Goal: Complete application form: Complete application form

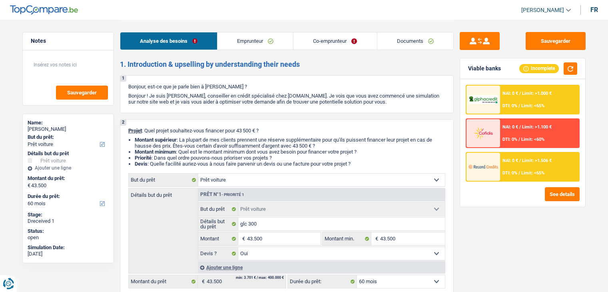
select select "car"
select select "60"
select select "car"
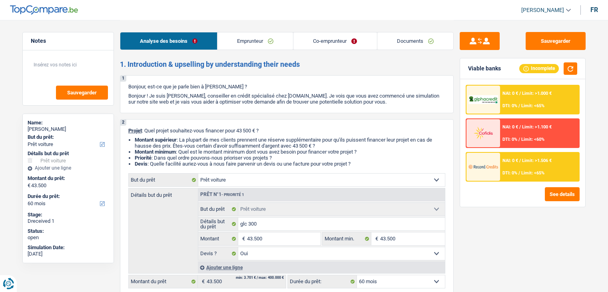
select select "yes"
select select "60"
select select "privateEmployee"
select select "publicEmployee"
select select "netSalary"
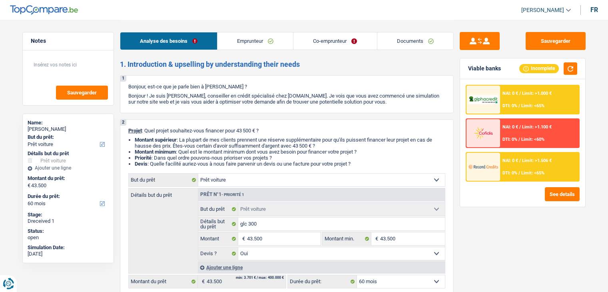
select select "mealVouchers"
select select "netSalary"
select select "mealVouchers"
select select "ownerWithMortgage"
select select "mortgage"
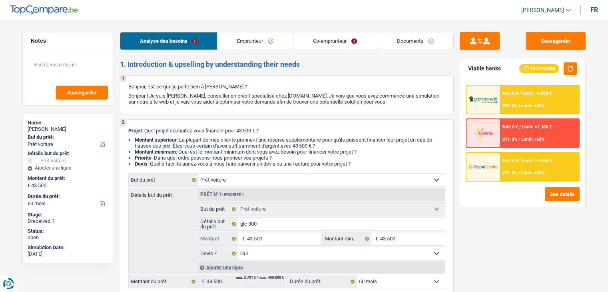
select select "360"
select select "carLoan"
select select "60"
select select "car"
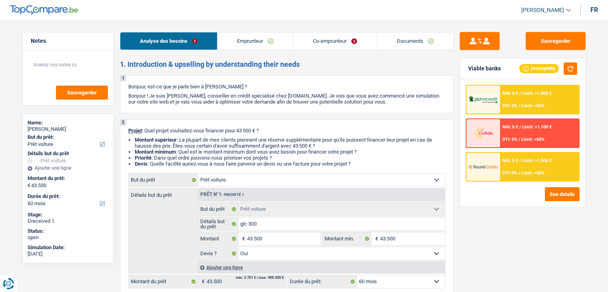
select select "yes"
select select "60"
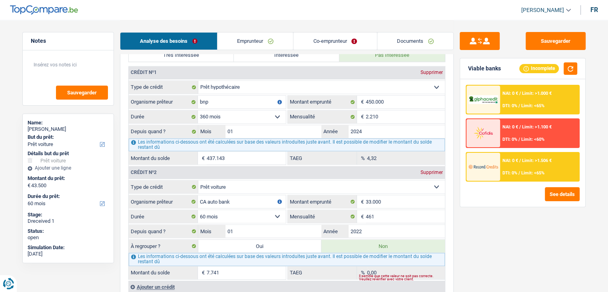
scroll to position [719, 0]
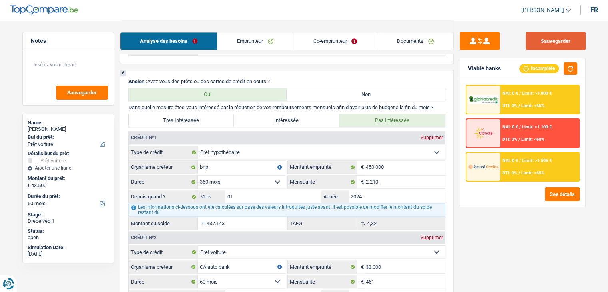
click at [559, 41] on button "Sauvegarder" at bounding box center [555, 41] width 60 height 18
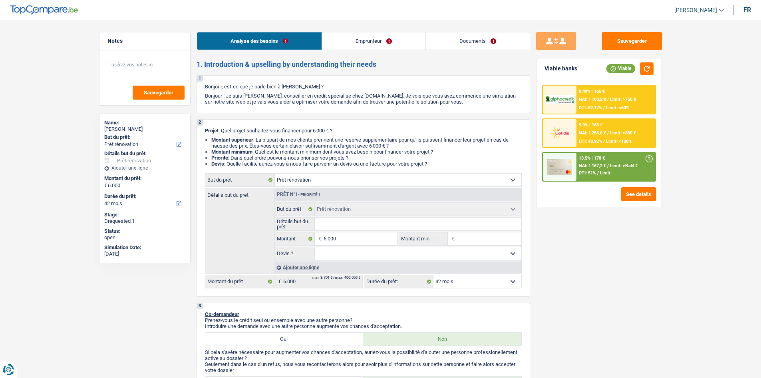
select select "renovation"
select select "42"
click at [463, 40] on link "Documents" at bounding box center [478, 40] width 104 height 17
select select "renovation"
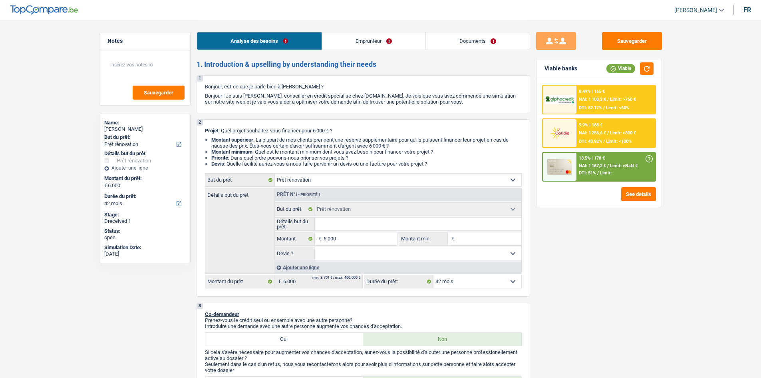
select select "renovation"
select select "42"
select select "renovation"
select select "42"
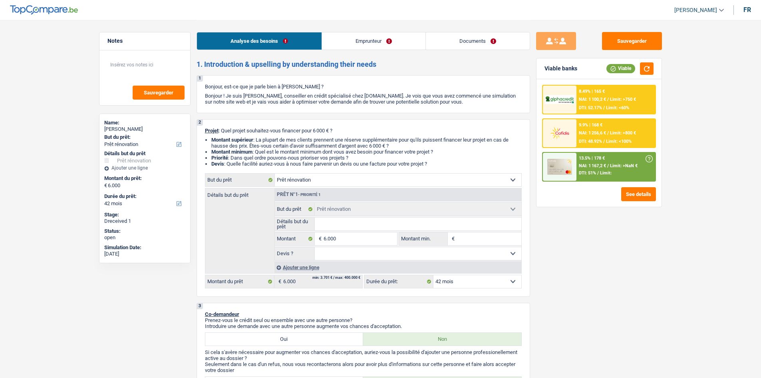
select select "publicEmployee"
select select "netSalary"
select select "mealVouchers"
select select "familyAllowances"
select select "ownerWithMortgage"
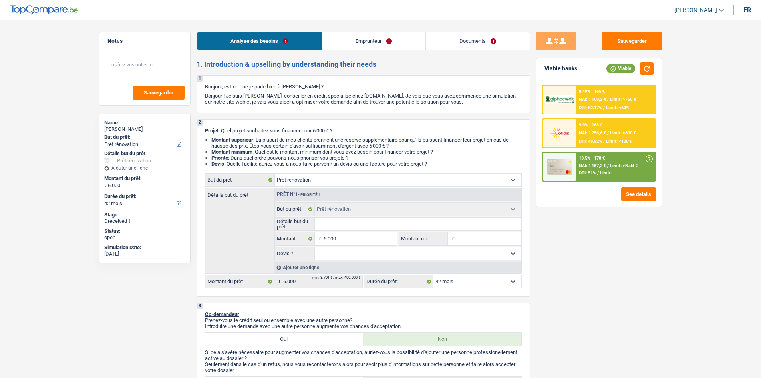
select select "mortgage"
select select "360"
select select "carLoan"
select select "60"
select select "cardOrCredit"
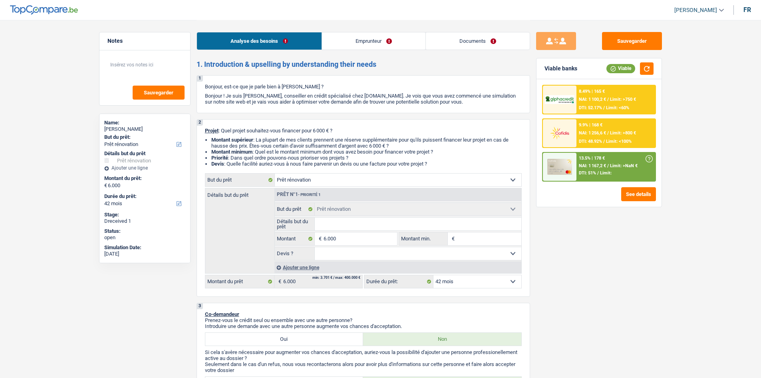
select select "renovation"
select select "42"
click at [460, 42] on link "Documents" at bounding box center [478, 40] width 104 height 17
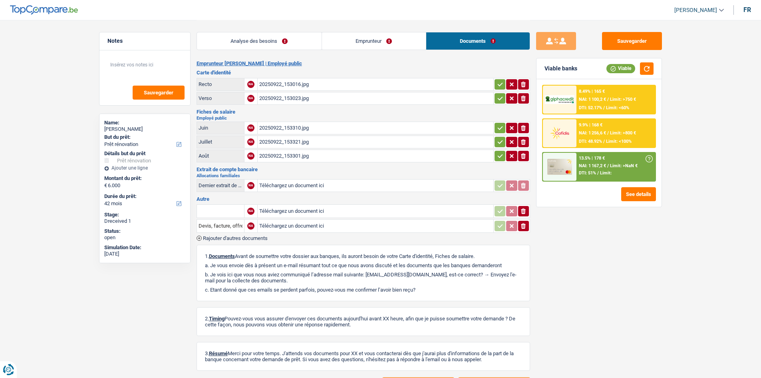
click at [357, 42] on link "Emprunteur" at bounding box center [374, 40] width 104 height 17
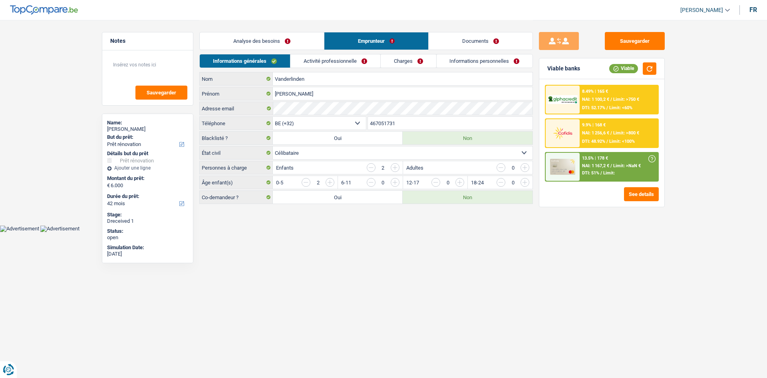
click at [323, 55] on link "Activité professionnelle" at bounding box center [335, 60] width 90 height 13
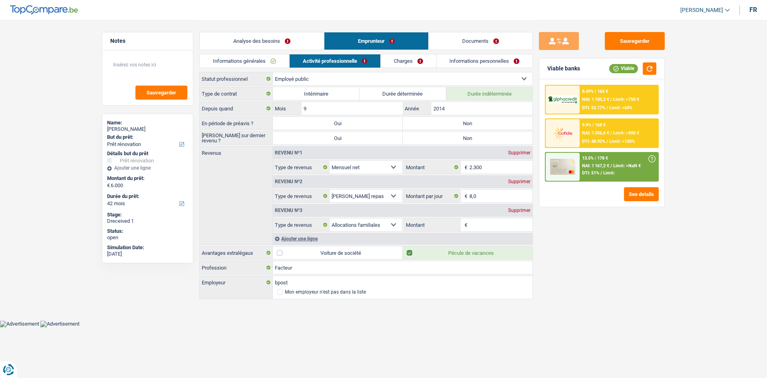
click at [514, 211] on div "Supprimer" at bounding box center [519, 210] width 26 height 5
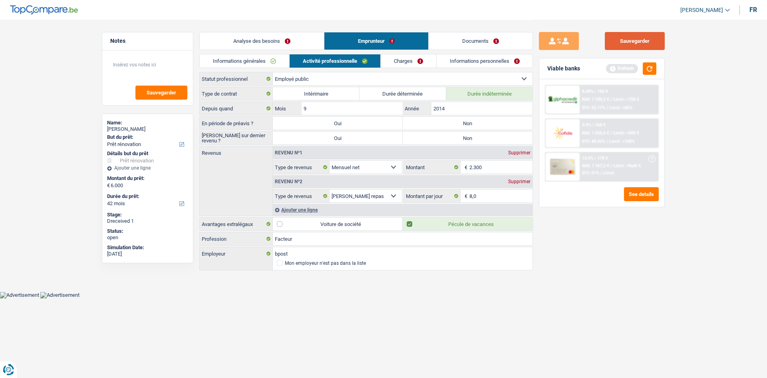
drag, startPoint x: 630, startPoint y: 42, endPoint x: 557, endPoint y: 17, distance: 76.8
click at [630, 42] on button "Sauvegarder" at bounding box center [635, 41] width 60 height 18
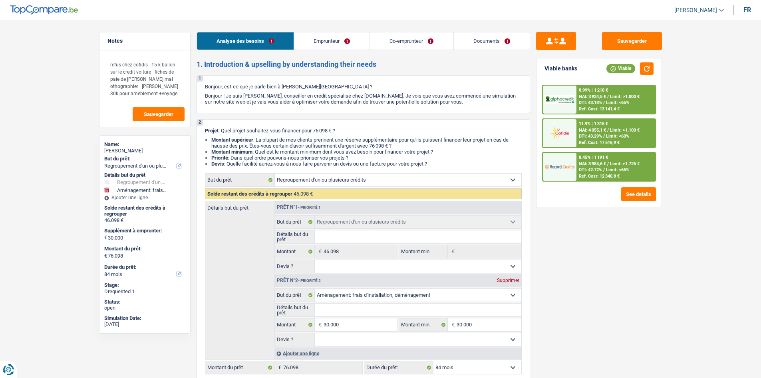
select select "refinancing"
select select "movingOrInstallation"
select select "84"
select select "refinancing"
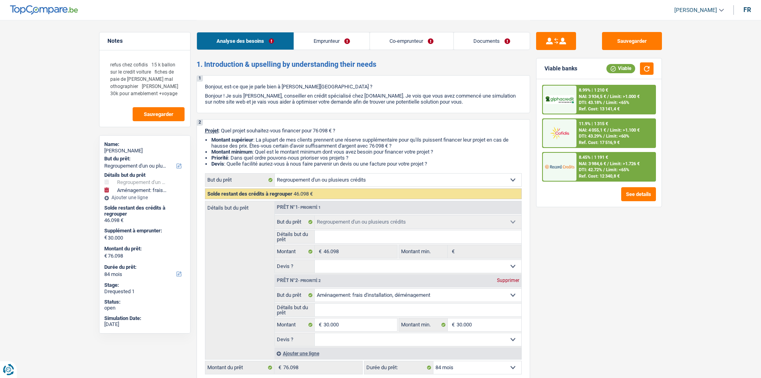
select select "refinancing"
select select "movingOrInstallation"
select select "84"
select select "worker"
select select "independent"
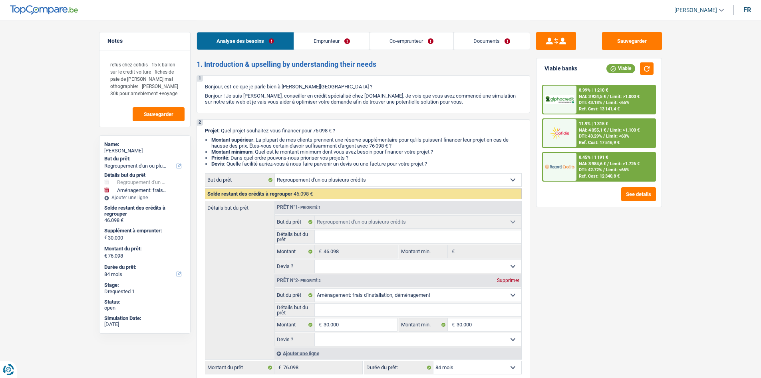
select select "netSalary"
select select "familyAllowances"
select select "netSalary"
select select "familyAllowances"
select select "ownerWithMortgage"
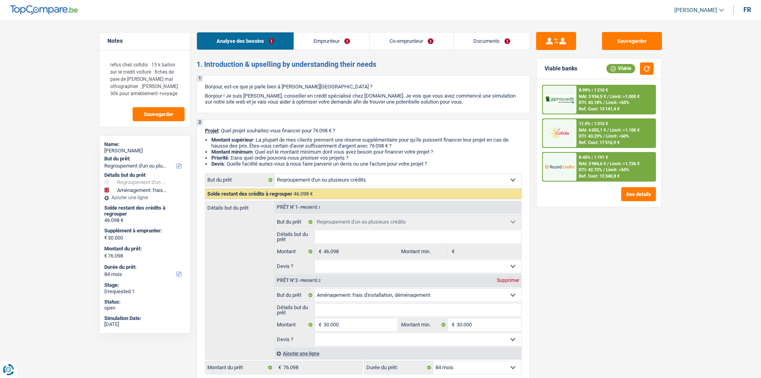
select select "mortgage"
select select "300"
select select "carLoan"
select select "60"
select select "personalLoan"
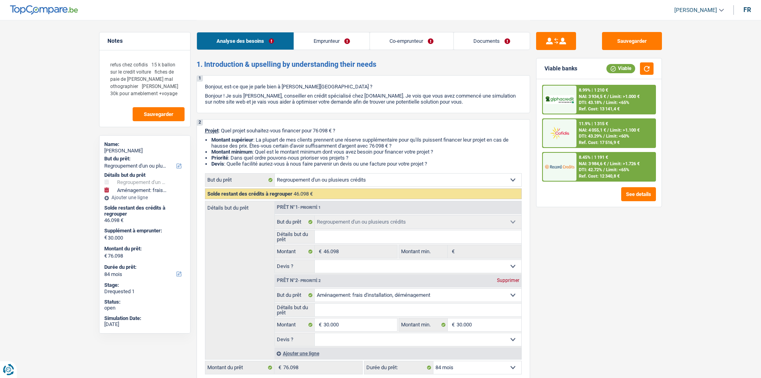
select select "other"
select select "84"
select select "cardOrCredit"
select select "refinancing"
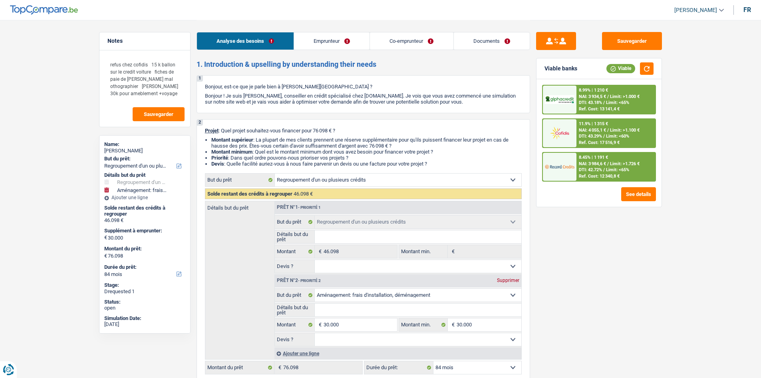
select select "refinancing"
select select "movingOrInstallation"
select select "84"
select select "32"
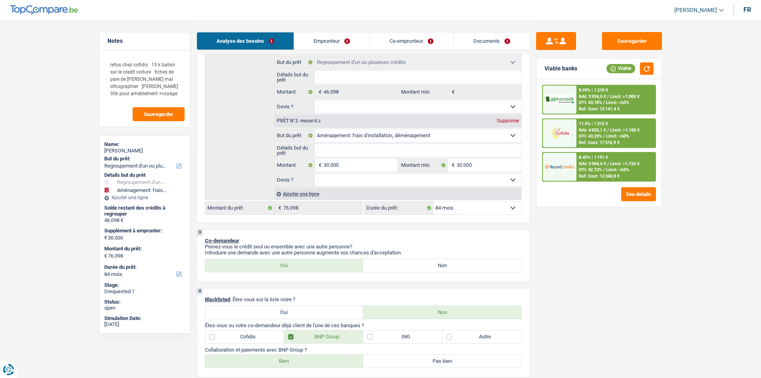
scroll to position [40, 0]
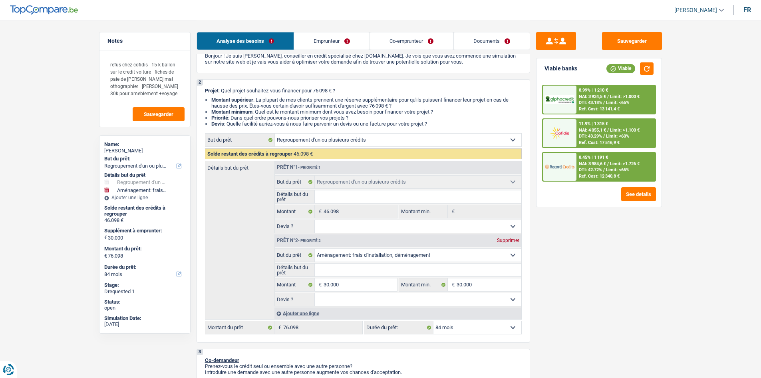
click at [313, 42] on link "Emprunteur" at bounding box center [332, 40] width 76 height 17
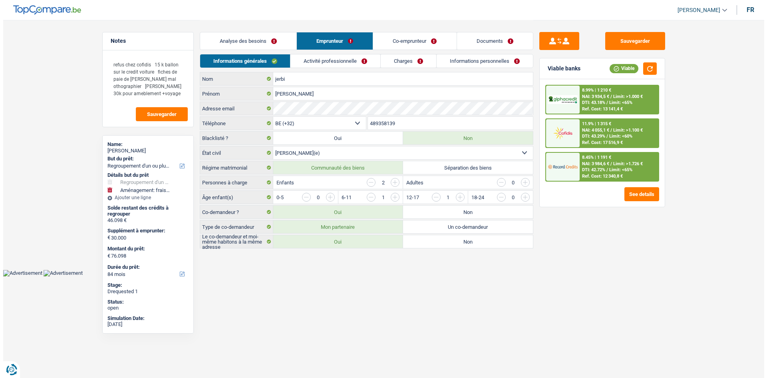
scroll to position [0, 0]
click at [398, 30] on div "Analyse des besoins Emprunteur Co-emprunteur Documents" at bounding box center [366, 37] width 334 height 34
click at [398, 36] on link "Co-emprunteur" at bounding box center [414, 40] width 83 height 17
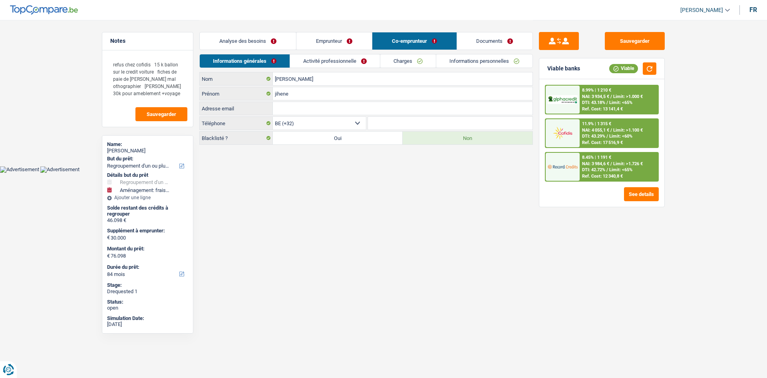
click at [628, 30] on div "Sauvegarder Viable banks Viable 8.99% | 1 210 € NAI: 3 934,5 € / Limit: >1.000 …" at bounding box center [602, 83] width 138 height 126
click at [618, 42] on button "Sauvegarder" at bounding box center [635, 41] width 60 height 18
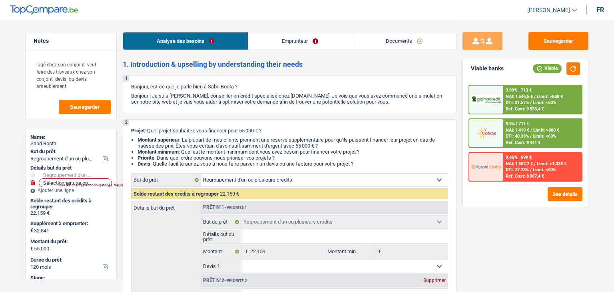
select select "refinancing"
select select "120"
select select "refinancing"
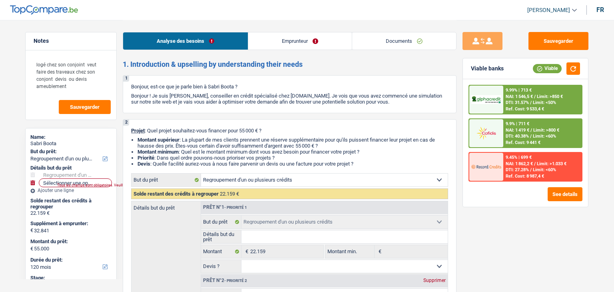
select select "120"
select select "publicEmployee"
select select "netSalary"
select select "mealVouchers"
select select "liveWithParents"
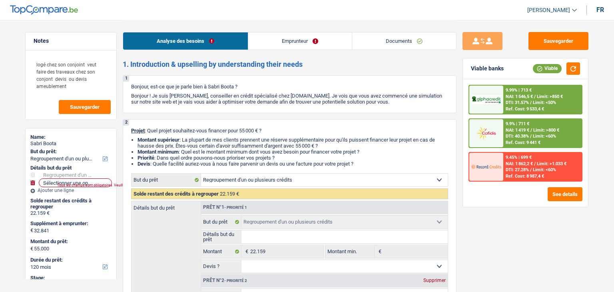
select select "cardOrCredit"
select select "personalLoan"
select select "smallWorks"
select select "84"
select select "refinancing"
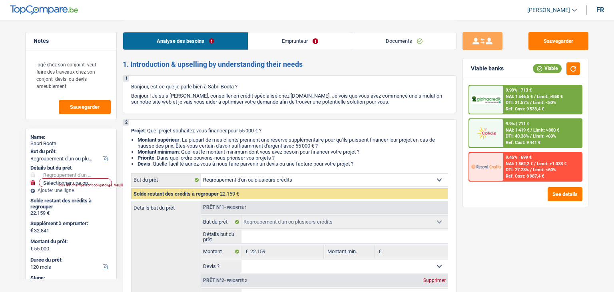
select select "refinancing"
select select "120"
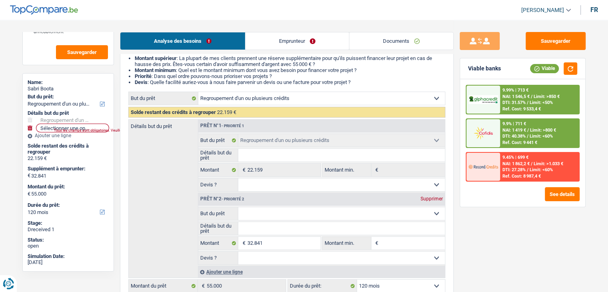
scroll to position [120, 0]
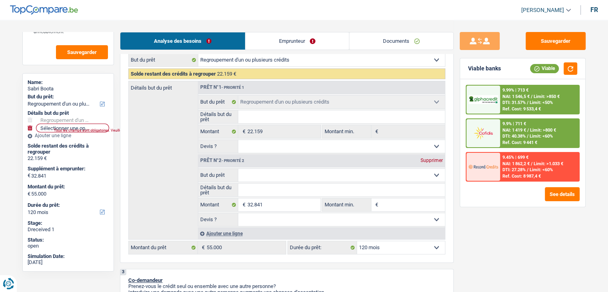
click at [268, 179] on select "Confort maison: meubles, textile, peinture, électroménager, outillage non-profe…" at bounding box center [341, 175] width 207 height 13
select select "houseOrGarden"
click at [238, 169] on select "Confort maison: meubles, textile, peinture, électroménager, outillage non-profe…" at bounding box center [341, 175] width 207 height 13
select select "houseOrGarden"
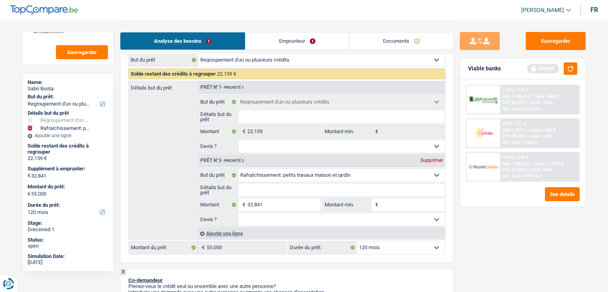
click at [264, 192] on input "Détails but du prêt" at bounding box center [341, 189] width 207 height 13
type input "t"
type input "to"
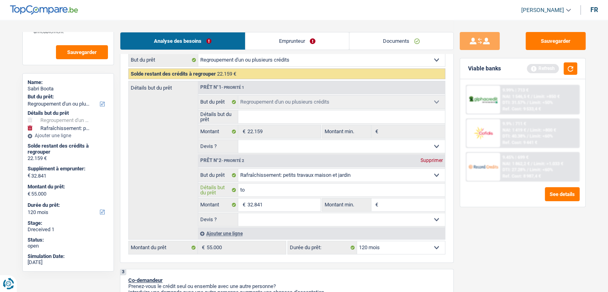
type input "toi"
type input "toit"
type input "toitu"
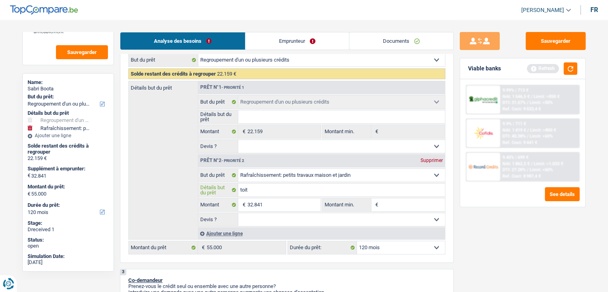
type input "toitu"
type input "toitut"
type input "toitu"
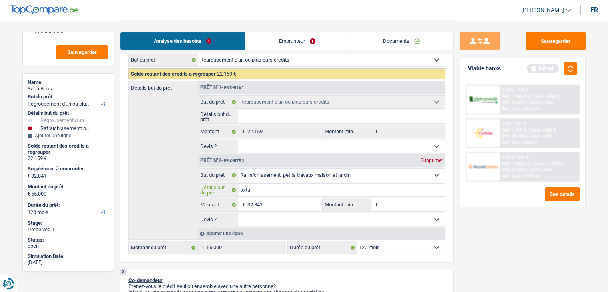
type input "toitur"
type input "toiture"
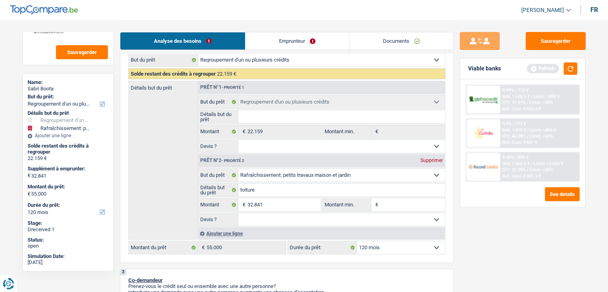
click at [303, 38] on link "Emprunteur" at bounding box center [296, 40] width 103 height 17
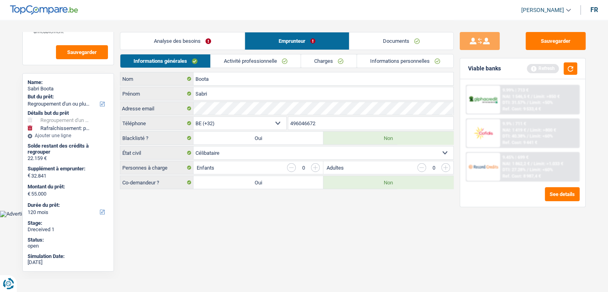
scroll to position [0, 0]
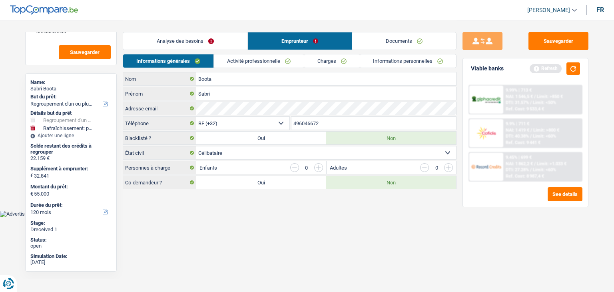
click at [245, 62] on link "Activité professionnelle" at bounding box center [259, 60] width 90 height 13
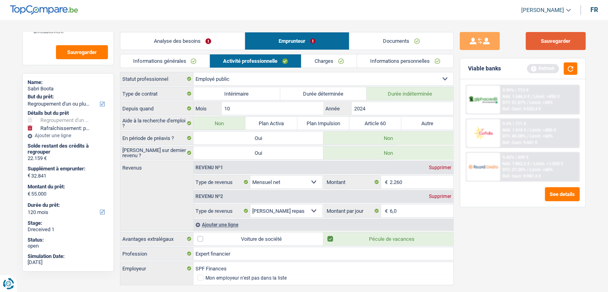
click at [535, 32] on button "Sauvegarder" at bounding box center [555, 41] width 60 height 18
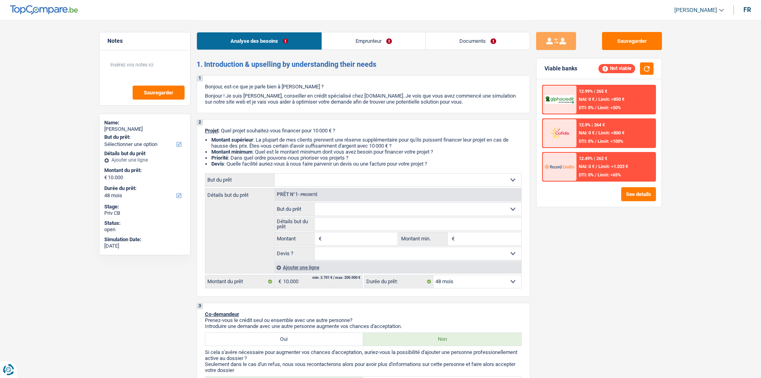
select select "48"
select select "publicEmployee"
select select "netSalary"
select select "mealVouchers"
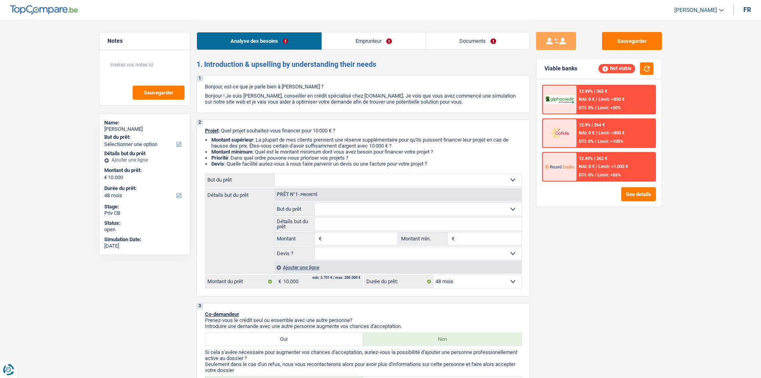
select select "48"
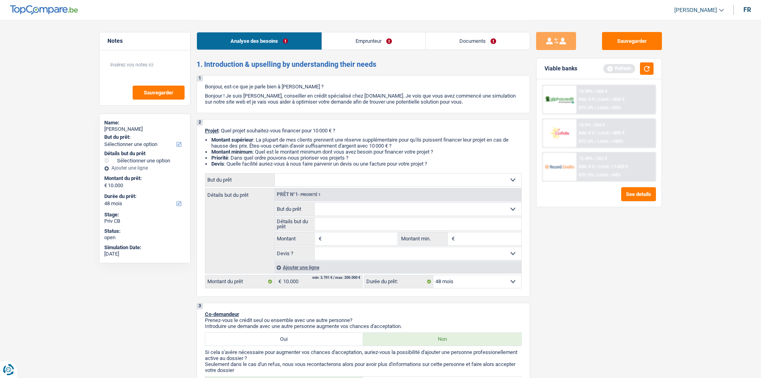
click at [483, 252] on select "Oui Non Non répondu Sélectionner une option" at bounding box center [418, 253] width 207 height 13
drag, startPoint x: 618, startPoint y: 286, endPoint x: 582, endPoint y: 285, distance: 36.4
click at [618, 286] on div "Sauvegarder Viable banks Refresh 12.99% | 265 € NAI: 0 € / Limit: >850 € DTI: 0…" at bounding box center [599, 198] width 138 height 333
drag, startPoint x: 439, startPoint y: 253, endPoint x: 434, endPoint y: 251, distance: 5.6
click at [439, 253] on select "Oui Non Non répondu Sélectionner une option" at bounding box center [418, 253] width 207 height 13
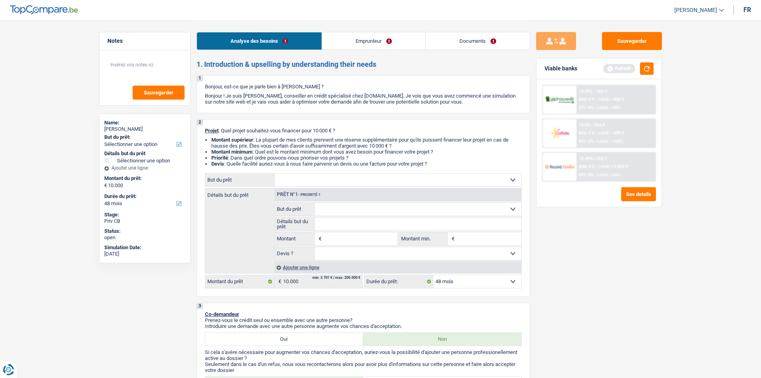
select select "false"
click at [315, 247] on select "Oui Non Non répondu Sélectionner une option" at bounding box center [418, 253] width 207 height 13
select select "false"
click at [634, 286] on div "Sauvegarder Viable banks Refresh 12.99% | 265 € NAI: 0 € / Limit: >850 € DTI: 0…" at bounding box center [599, 198] width 138 height 333
click at [645, 70] on button "button" at bounding box center [647, 68] width 14 height 12
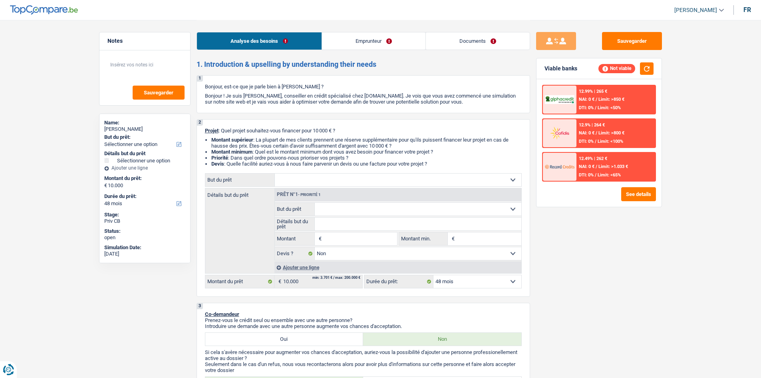
click at [323, 181] on select "Confort maison: meubles, textile, peinture, électroménager, outillage non-profe…" at bounding box center [398, 179] width 247 height 13
click at [618, 166] on span "Limit: >1.033 €" at bounding box center [613, 166] width 30 height 5
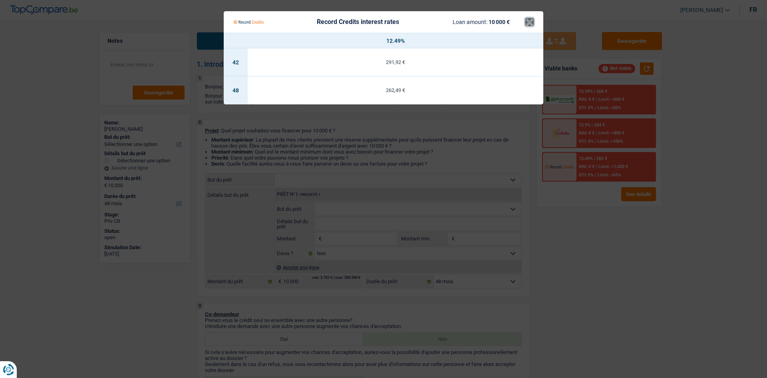
drag, startPoint x: 529, startPoint y: 20, endPoint x: 536, endPoint y: 48, distance: 28.4
click at [529, 20] on button "×" at bounding box center [529, 22] width 8 height 8
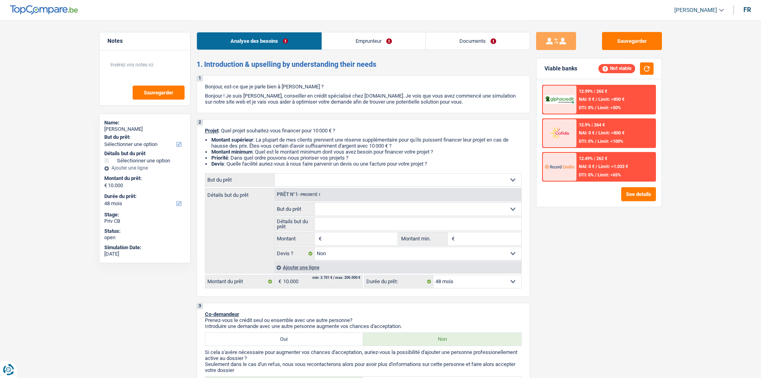
click at [577, 129] on div "12.9% | 264 € NAI: 0 € / Limit: >800 € DTI: 0% / Limit: <100%" at bounding box center [616, 133] width 79 height 28
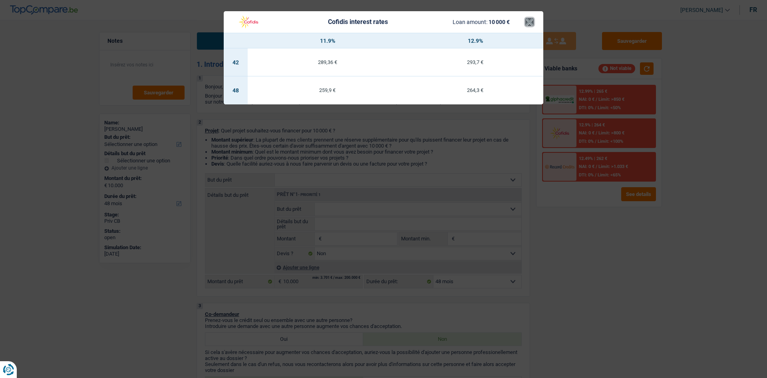
click at [526, 25] on button "×" at bounding box center [529, 22] width 8 height 8
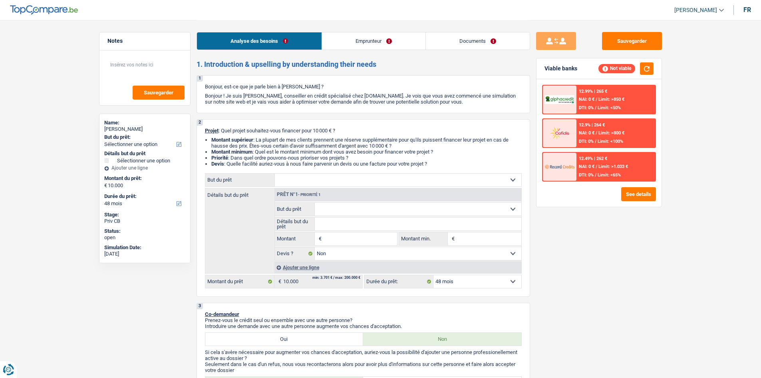
click at [590, 90] on div "12.99% | 265 € NAI: 0 € / Limit: >850 € DTI: 0% / Limit: <50%" at bounding box center [616, 99] width 79 height 28
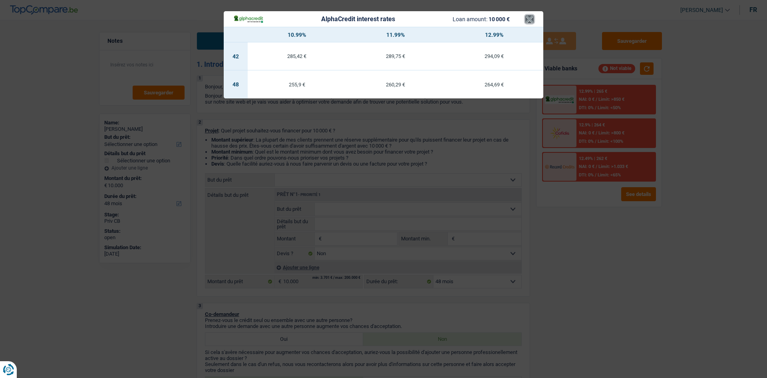
drag, startPoint x: 529, startPoint y: 20, endPoint x: 531, endPoint y: 38, distance: 19.0
click at [529, 22] on button "×" at bounding box center [529, 19] width 8 height 8
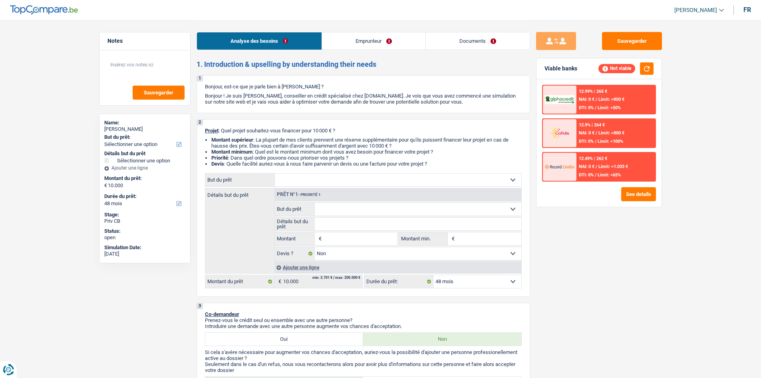
click at [564, 159] on img at bounding box center [560, 166] width 30 height 15
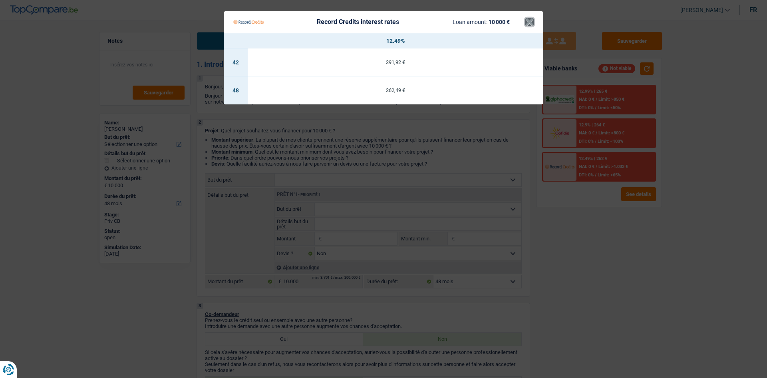
click at [525, 24] on button "×" at bounding box center [529, 22] width 8 height 8
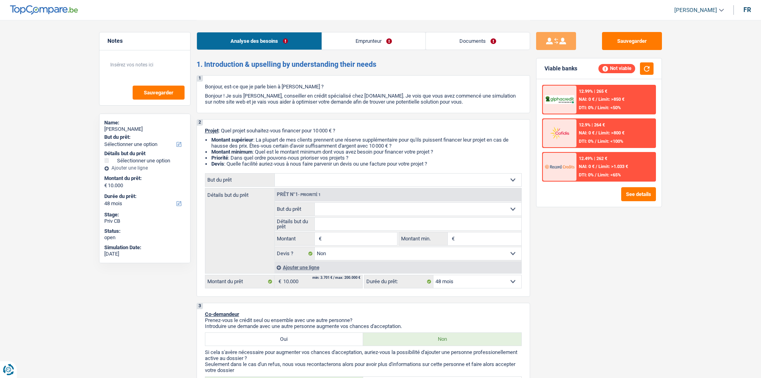
click at [335, 236] on input "Montant" at bounding box center [360, 238] width 73 height 13
click at [328, 241] on input "Montant" at bounding box center [360, 238] width 73 height 13
type input "1"
type input "10"
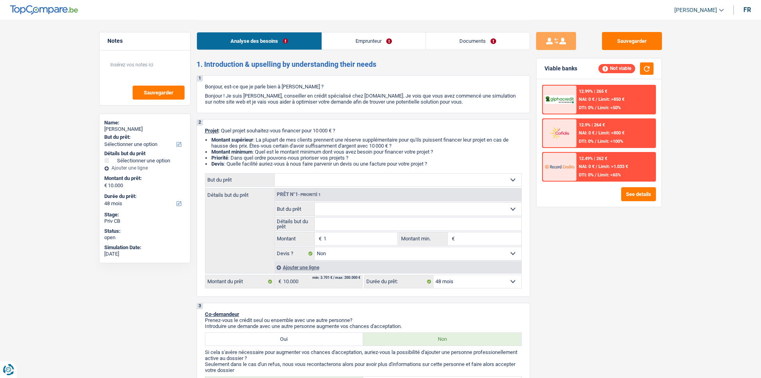
type input "10"
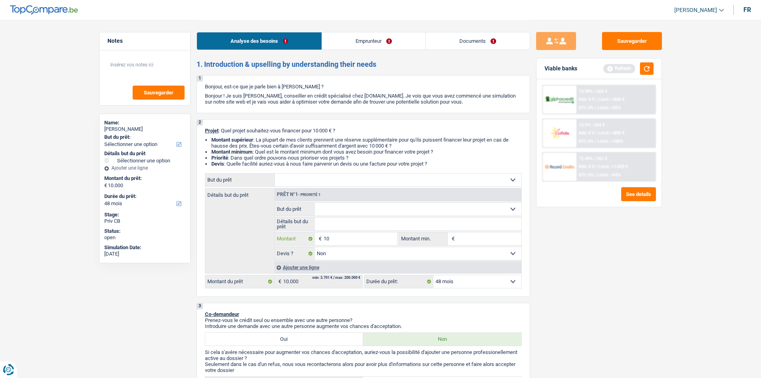
type input "100"
type input "1.000"
type input "10.001"
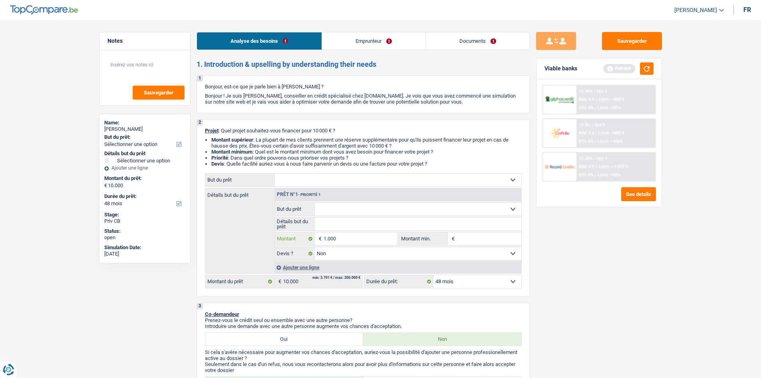
type input "10.001"
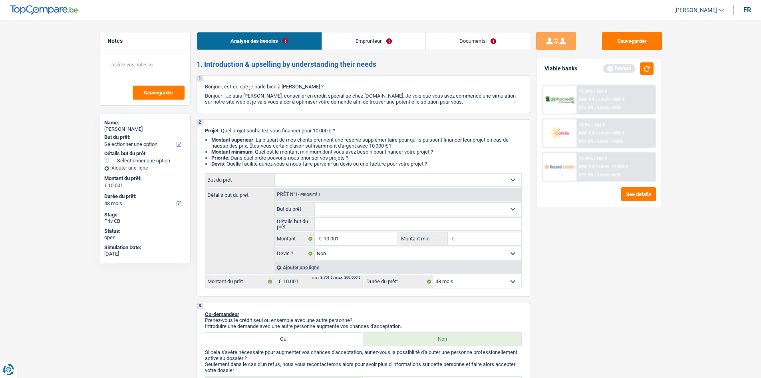
select select "60"
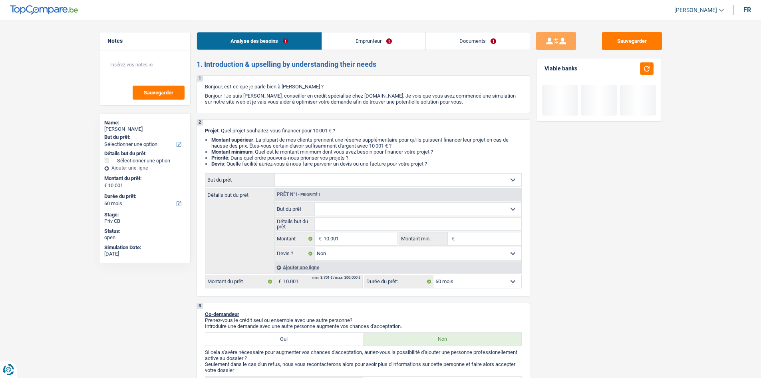
click at [584, 260] on div "Sauvegarder Viable banks" at bounding box center [599, 198] width 138 height 333
click at [646, 68] on button "button" at bounding box center [647, 68] width 14 height 12
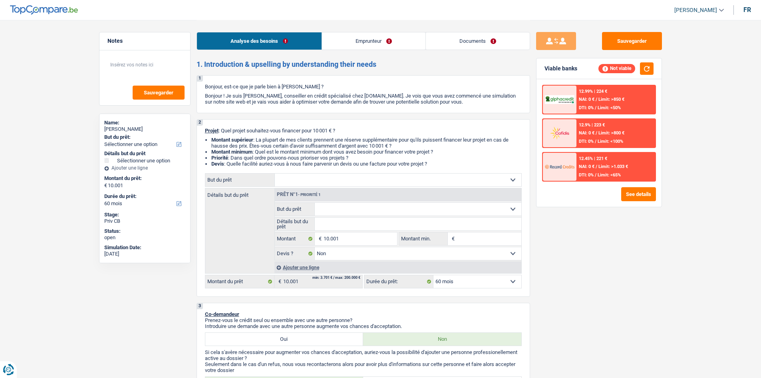
click at [586, 169] on span "NAI: 0 €" at bounding box center [587, 166] width 16 height 5
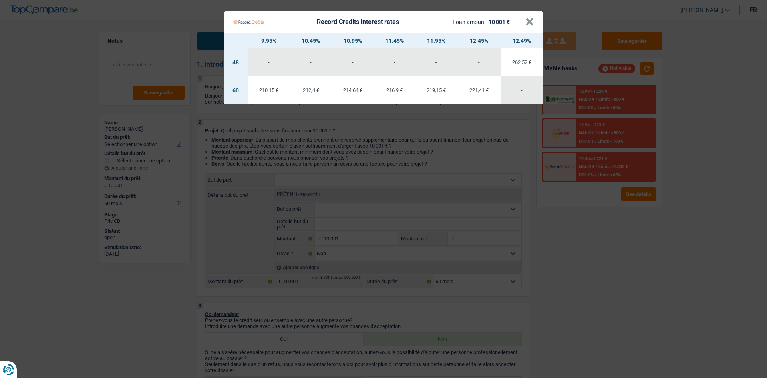
click at [536, 28] on Credits___BV_modal_header_ "Record Credits interest rates Loan amount: 10 001 € ×" at bounding box center [384, 22] width 320 height 22
drag, startPoint x: 530, startPoint y: 16, endPoint x: 540, endPoint y: 16, distance: 10.0
click at [540, 16] on Credits___BV_modal_header_ "Record Credits interest rates Loan amount: 10 001 € ×" at bounding box center [384, 22] width 320 height 22
drag, startPoint x: 614, startPoint y: 264, endPoint x: 593, endPoint y: 254, distance: 23.4
click at [616, 264] on Credits "Record Credits interest rates Loan amount: 10 001 € × 9.95% 10.45% 10.95% 11.45…" at bounding box center [383, 189] width 767 height 378
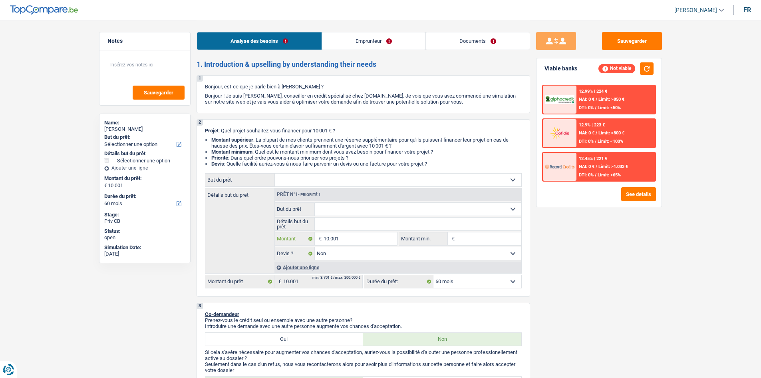
drag, startPoint x: 368, startPoint y: 239, endPoint x: 363, endPoint y: 239, distance: 4.9
click at [367, 239] on input "10.001" at bounding box center [360, 238] width 73 height 13
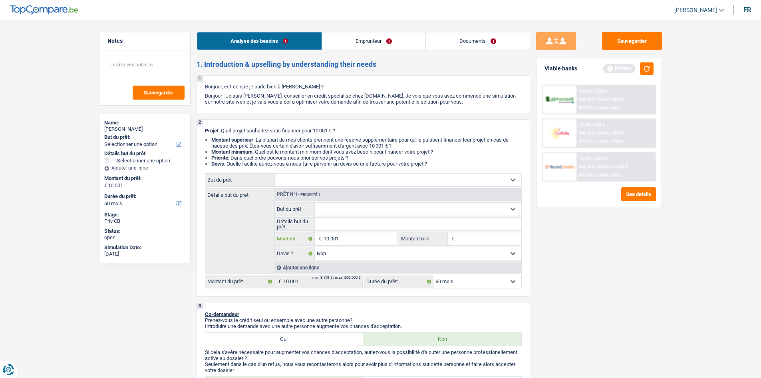
type input "1.000"
type input "100"
type input "10"
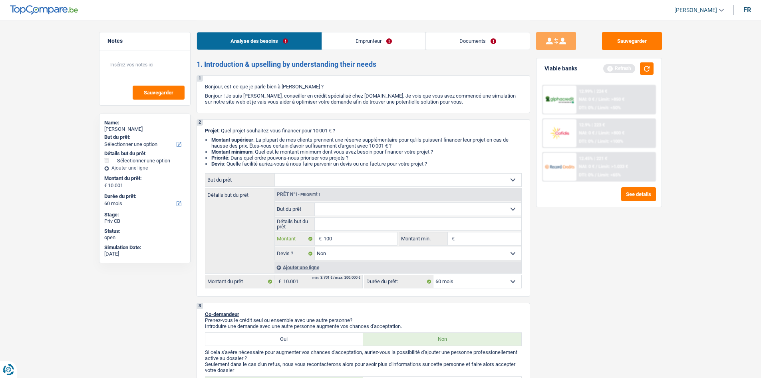
type input "10"
type input "1"
type input "11"
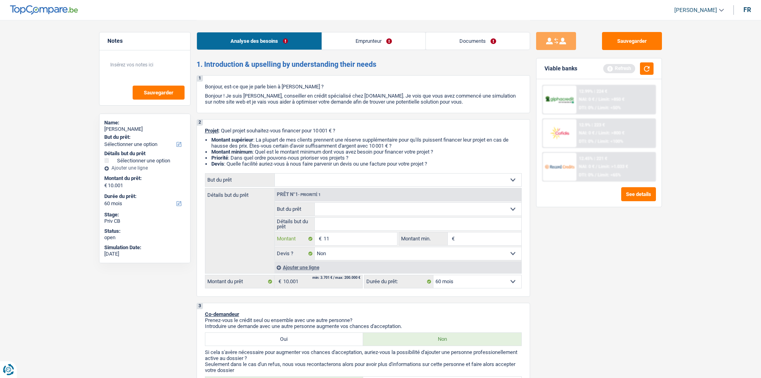
type input "111"
type input "11"
type input "110"
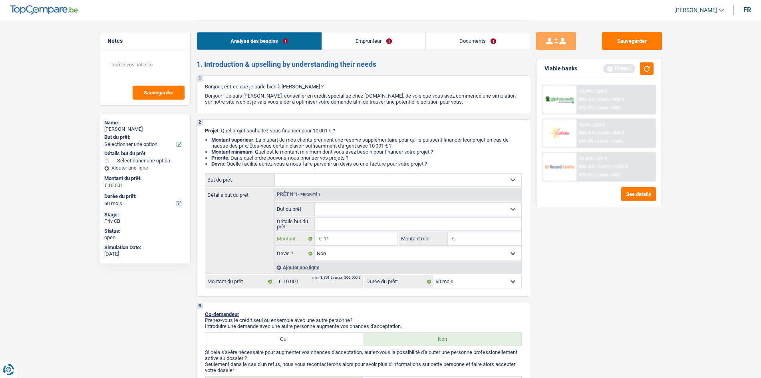
type input "110"
type input "1.100"
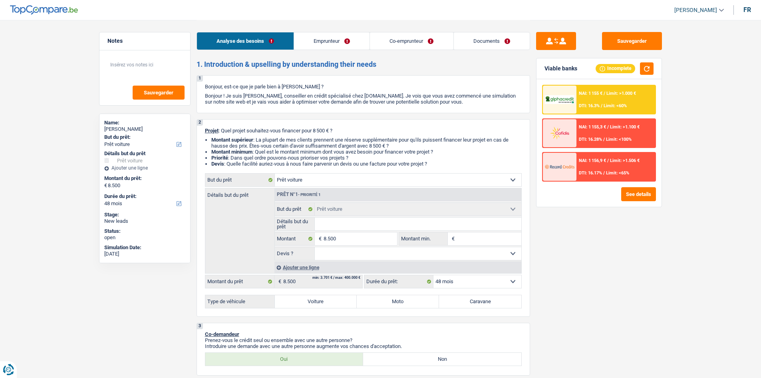
select select "car"
select select "48"
select select "car"
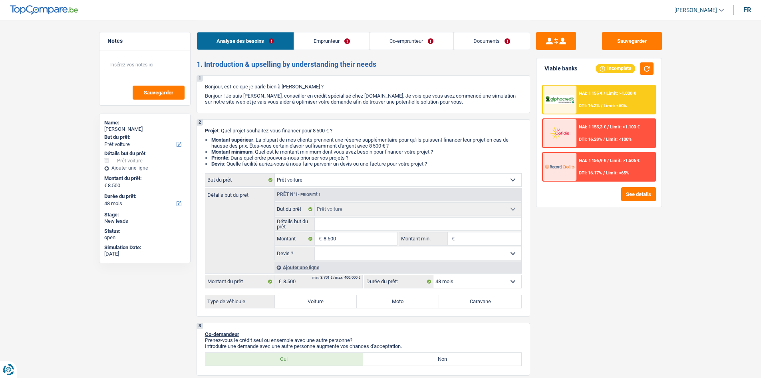
select select "48"
select select "invalid"
select select "disabilityPension"
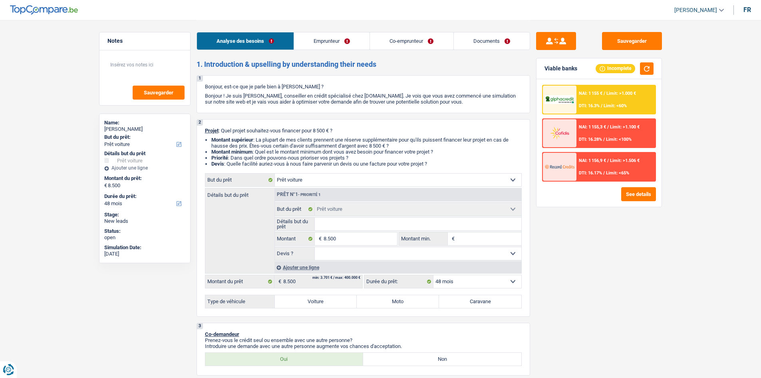
select select "ownerWithoutMortgage"
select select "car"
select select "48"
click at [458, 279] on select "12 mois 18 mois 24 mois 30 mois 36 mois 42 mois 48 mois Sélectionner une option" at bounding box center [477, 281] width 88 height 13
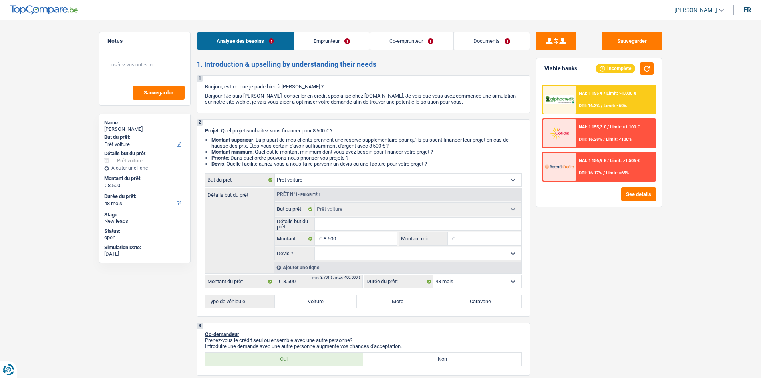
click at [370, 229] on input "Détails but du prêt" at bounding box center [418, 223] width 207 height 13
type input "r"
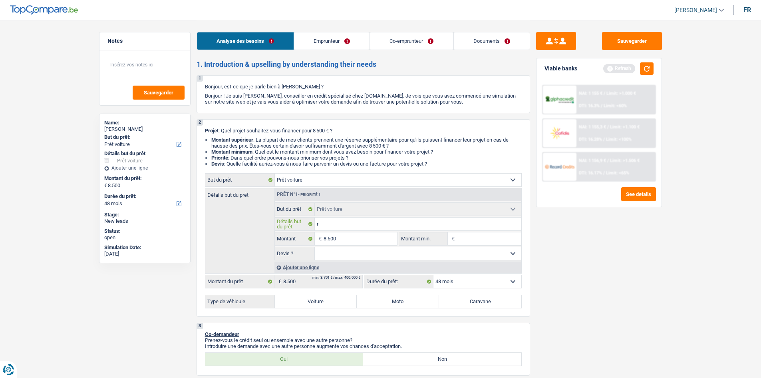
type input "re"
type input "ren"
type input "rena"
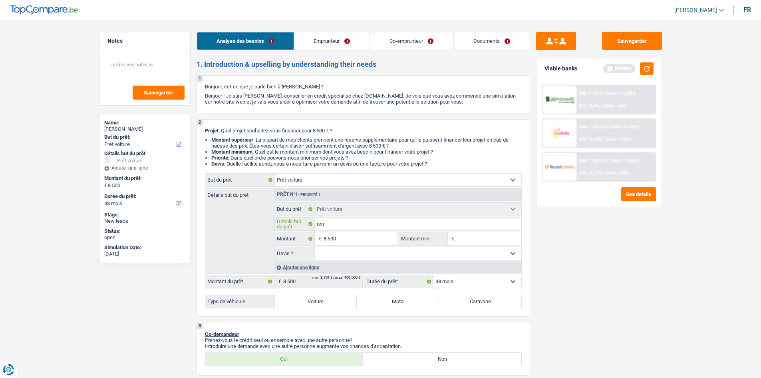
type input "rena"
type input "renau"
type input "renaul"
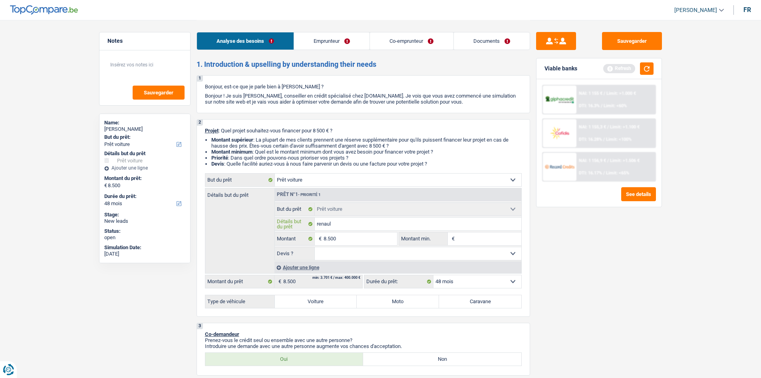
type input "renault"
type input "renault c"
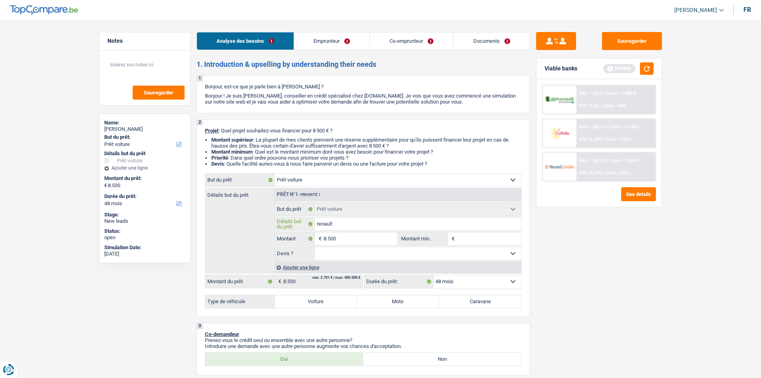
type input "renault c"
type input "renault ca"
type input "renault cap"
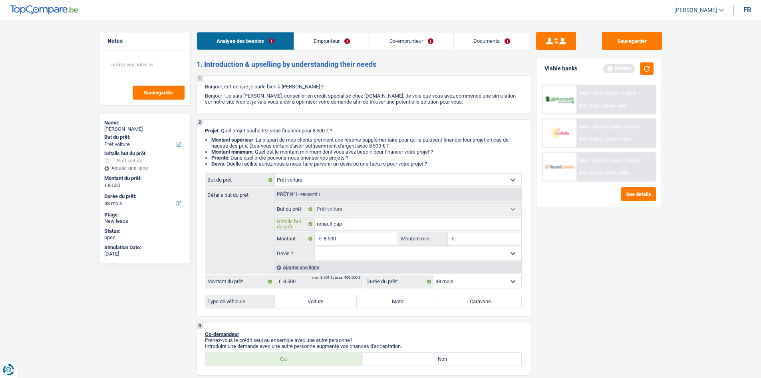
type input "renault capt"
type input "renault captu"
type input "renault captur"
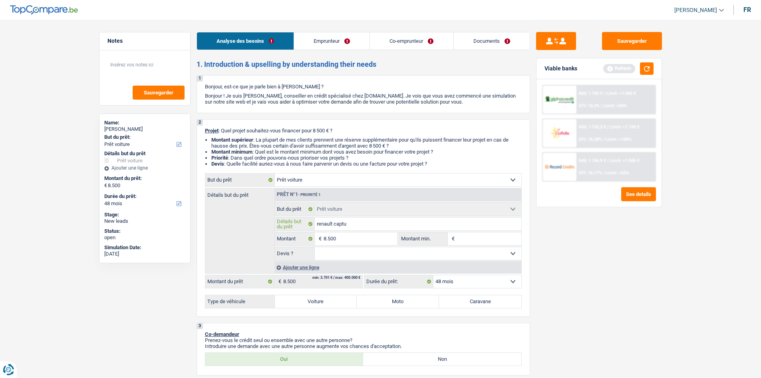
type input "renault captur"
click at [453, 250] on select "Oui Non Non répondu Sélectionner une option" at bounding box center [418, 253] width 207 height 13
select select "yes"
click at [315, 247] on select "Oui Non Non répondu Sélectionner une option" at bounding box center [418, 253] width 207 height 13
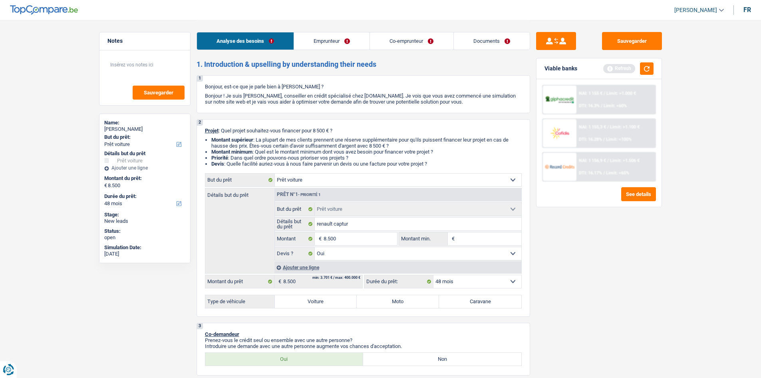
select select "yes"
click at [479, 36] on link "Documents" at bounding box center [492, 40] width 76 height 17
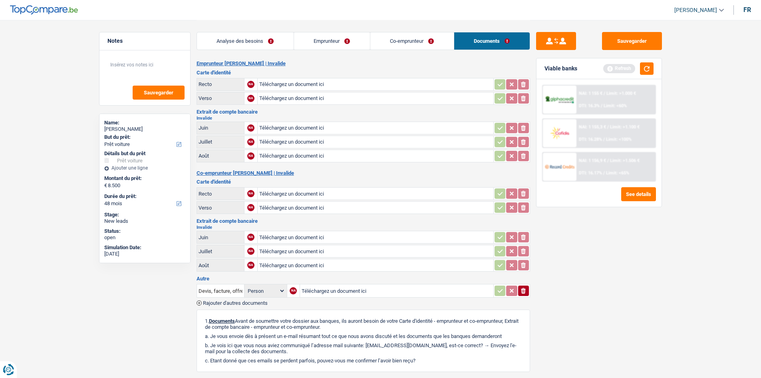
click at [398, 46] on link "Co-emprunteur" at bounding box center [411, 40] width 83 height 17
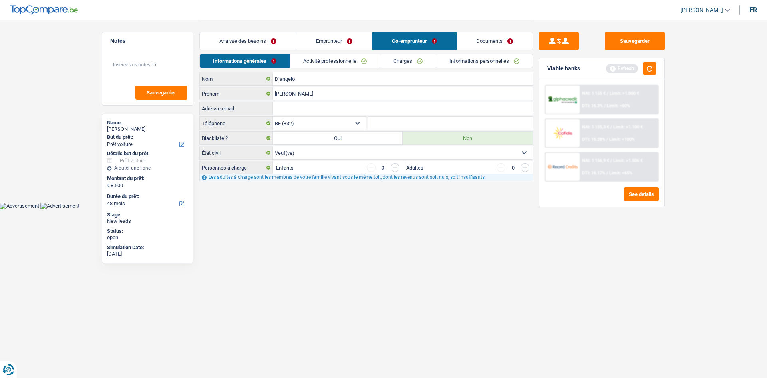
click at [349, 42] on link "Emprunteur" at bounding box center [334, 40] width 76 height 17
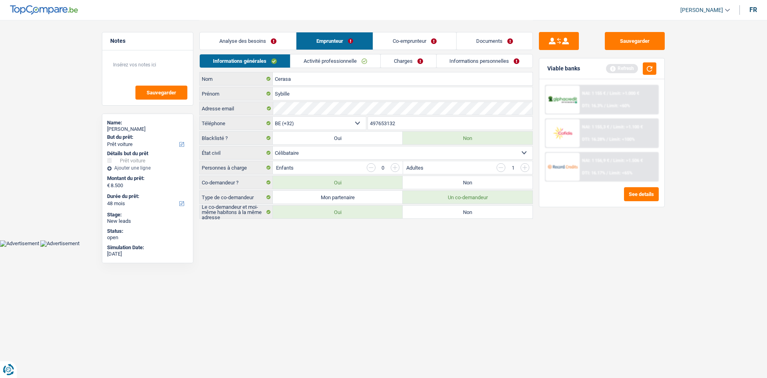
click at [273, 40] on link "Analyse des besoins" at bounding box center [248, 40] width 96 height 17
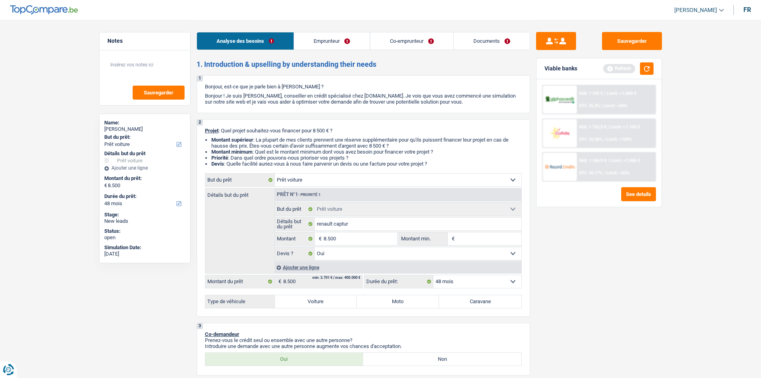
click at [342, 35] on link "Emprunteur" at bounding box center [332, 40] width 76 height 17
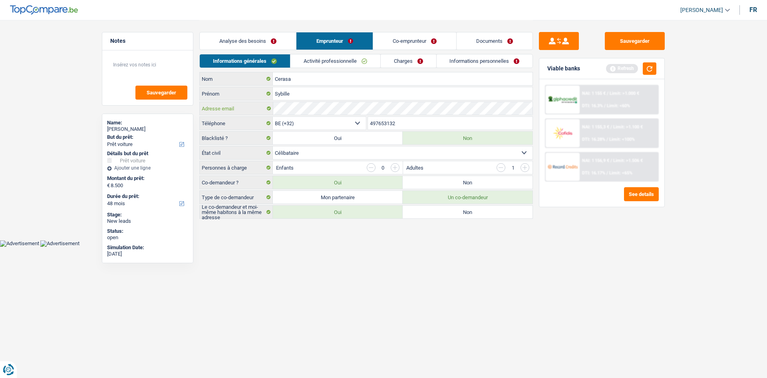
click at [261, 118] on div "Cerasa Nom Sybille Prénom Adresse email BE (+32) LU (+352) Sélectionner une opt…" at bounding box center [366, 145] width 334 height 147
click at [409, 41] on link "Co-emprunteur" at bounding box center [414, 40] width 83 height 17
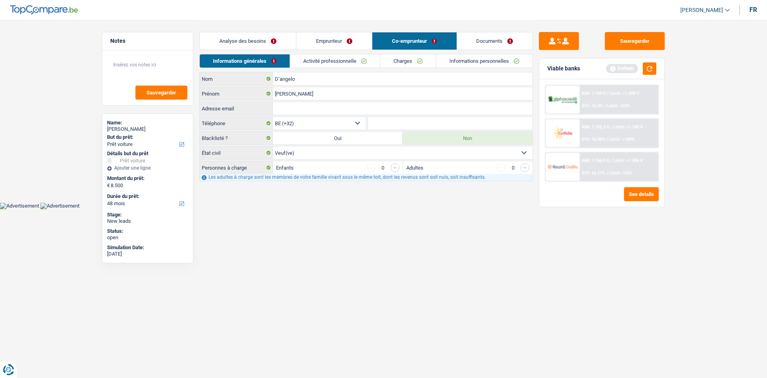
click at [342, 63] on link "Activité professionnelle" at bounding box center [335, 60] width 90 height 13
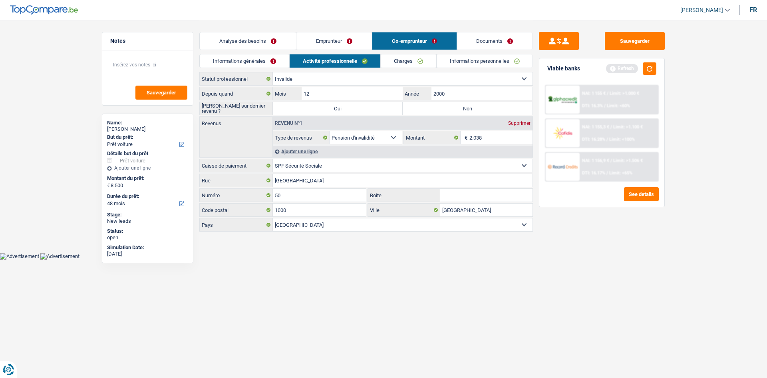
click at [390, 60] on link "Charges" at bounding box center [409, 60] width 56 height 13
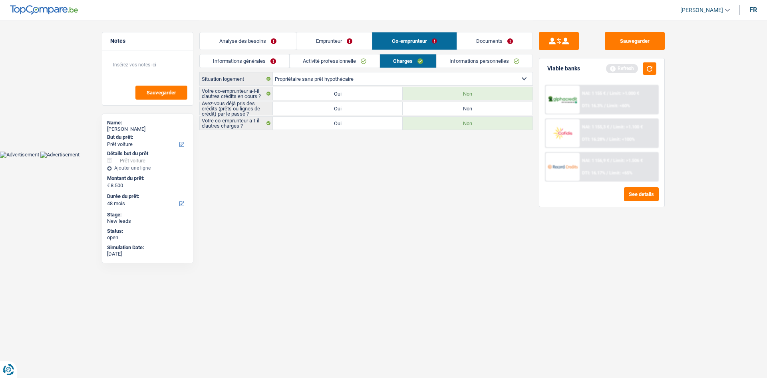
drag, startPoint x: 336, startPoint y: 44, endPoint x: 322, endPoint y: 40, distance: 14.3
click at [336, 44] on link "Emprunteur" at bounding box center [334, 40] width 76 height 17
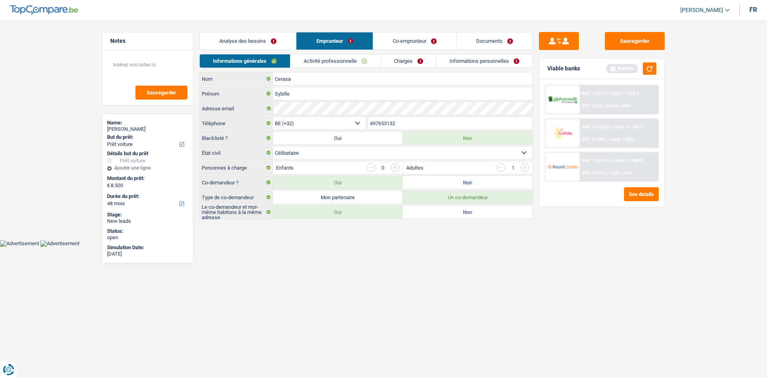
click at [271, 38] on link "Analyse des besoins" at bounding box center [248, 40] width 96 height 17
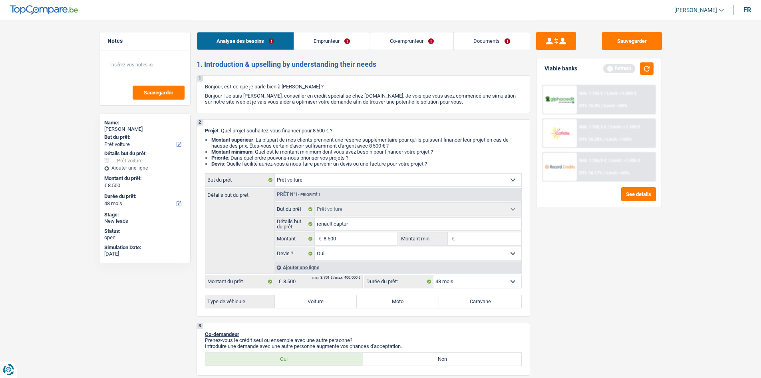
click at [334, 44] on link "Emprunteur" at bounding box center [332, 40] width 76 height 17
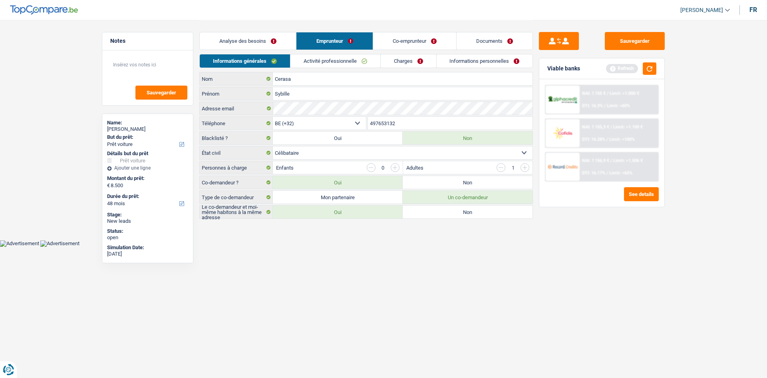
click at [388, 43] on link "Co-emprunteur" at bounding box center [414, 40] width 83 height 17
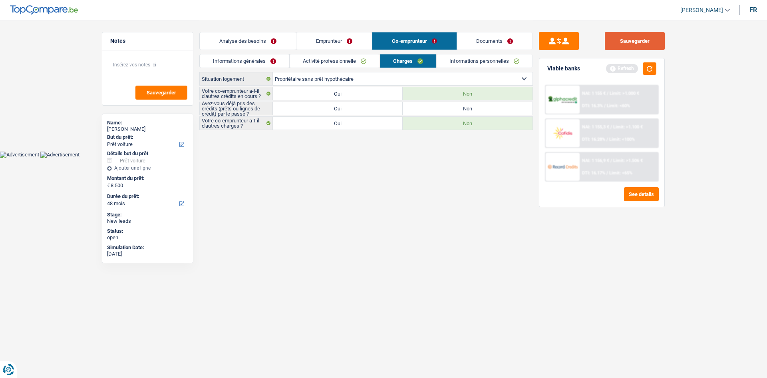
click at [606, 44] on button "Sauvegarder" at bounding box center [635, 41] width 60 height 18
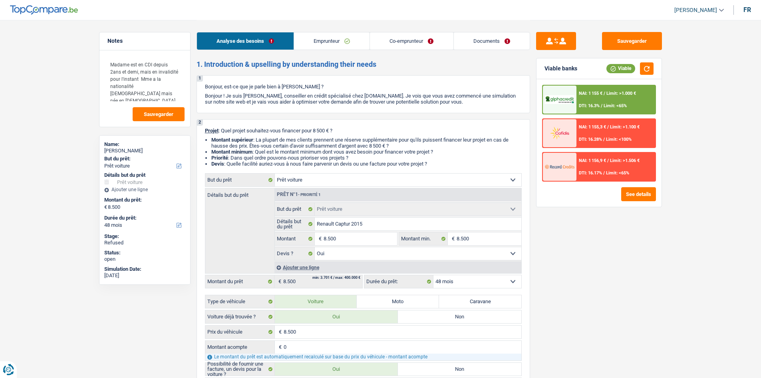
select select "car"
select select "48"
select select "car"
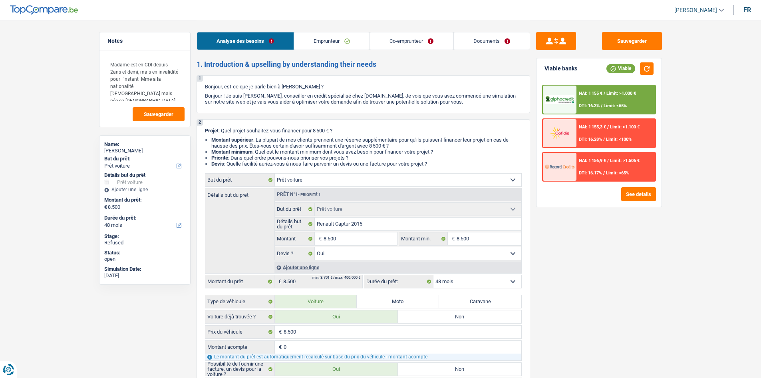
select select "yes"
select select "48"
select select "invalid"
select select "disabilityPension"
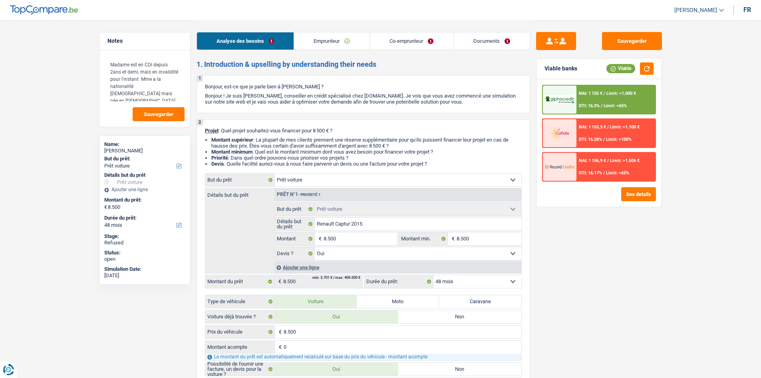
select select "disabilityPension"
select select "ownerWithoutMortgage"
select select "car"
select select "yes"
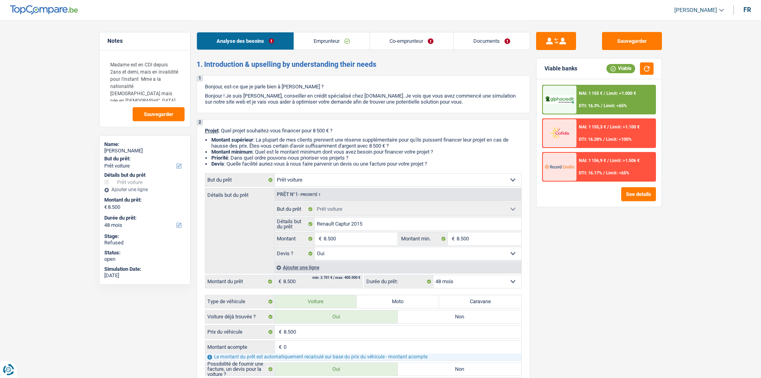
select select "48"
select select "32"
select select "widowed"
click at [408, 48] on link "Co-emprunteur" at bounding box center [411, 40] width 83 height 17
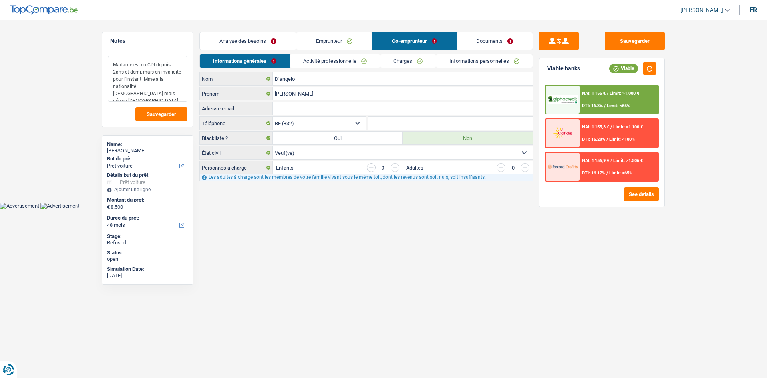
click at [182, 88] on textarea "Madame est en CDI depuis 2ans et demi, mais en invalidité pour l'instant Mme a …" at bounding box center [148, 79] width 80 height 46
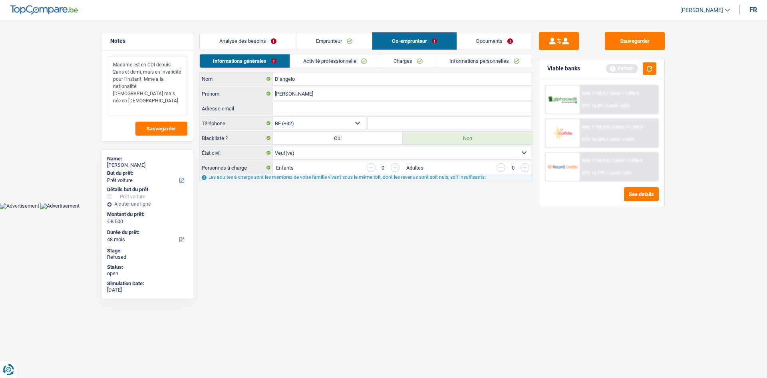
type textarea "Madame est en CDI depuis 2ans et demi, mais en invalidité pour l'instant Mme a …"
click at [326, 60] on link "Activité professionnelle" at bounding box center [335, 60] width 90 height 13
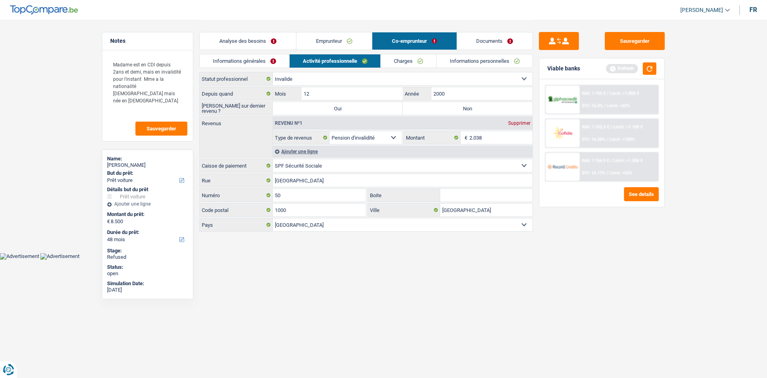
click at [437, 107] on label "Non" at bounding box center [468, 108] width 130 height 13
click at [437, 107] on input "Non" at bounding box center [468, 108] width 130 height 13
radio input "true"
click at [416, 62] on link "Charges" at bounding box center [409, 60] width 56 height 13
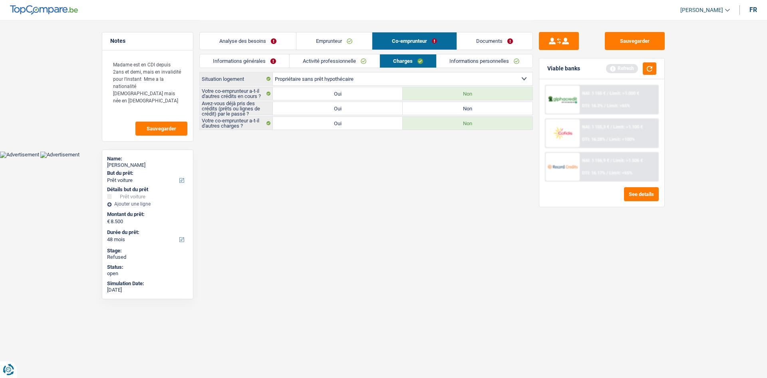
drag, startPoint x: 320, startPoint y: 107, endPoint x: 318, endPoint y: 94, distance: 13.4
click at [323, 105] on label "Oui" at bounding box center [338, 108] width 130 height 13
click at [323, 105] on input "Oui" at bounding box center [338, 108] width 130 height 13
radio input "true"
click at [474, 60] on link "Informations personnelles" at bounding box center [485, 60] width 96 height 13
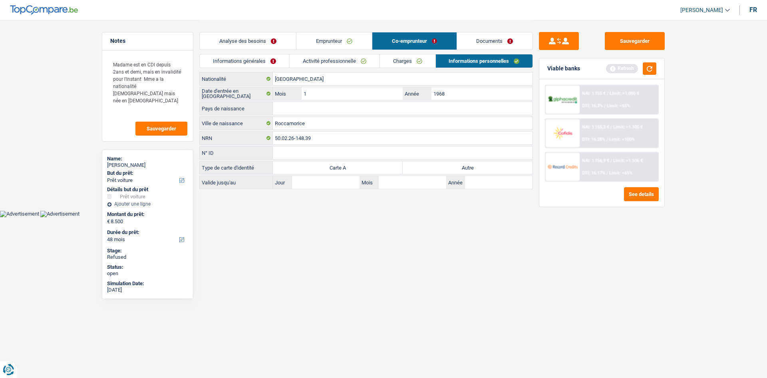
click at [321, 37] on link "Emprunteur" at bounding box center [334, 40] width 76 height 17
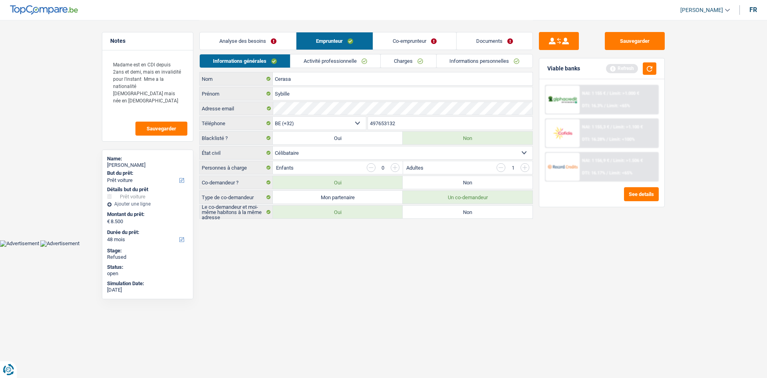
click at [340, 64] on link "Activité professionnelle" at bounding box center [335, 60] width 90 height 13
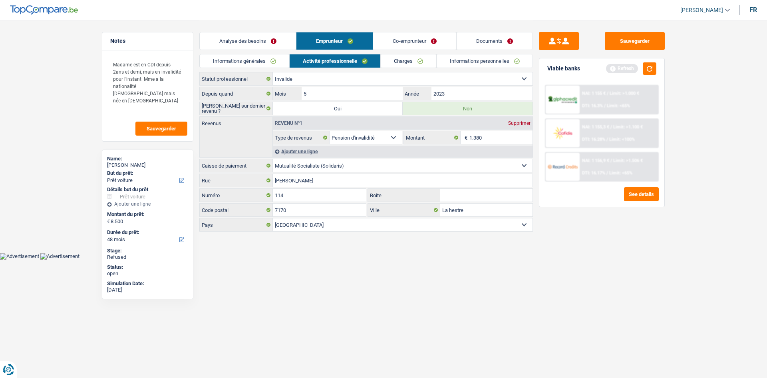
click at [401, 66] on link "Charges" at bounding box center [409, 60] width 56 height 13
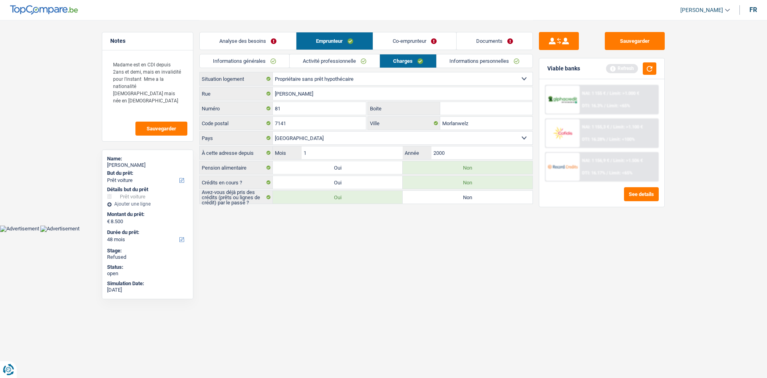
drag, startPoint x: 406, startPoint y: 37, endPoint x: 438, endPoint y: 46, distance: 33.1
click at [406, 37] on link "Co-emprunteur" at bounding box center [414, 40] width 83 height 17
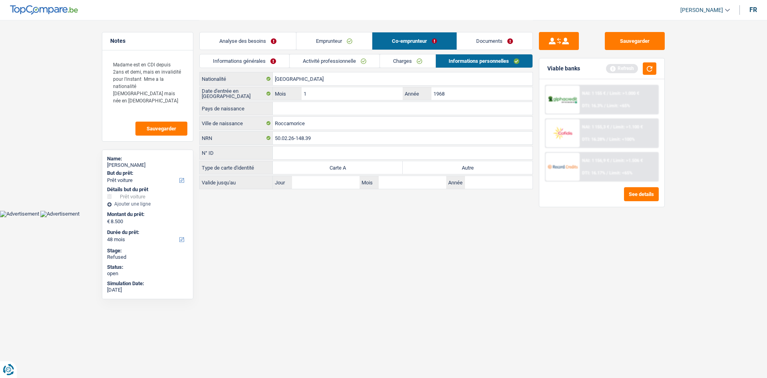
click at [472, 39] on link "Documents" at bounding box center [495, 40] width 76 height 17
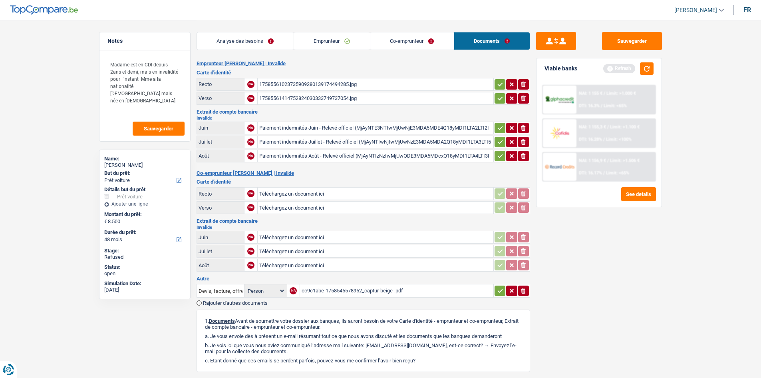
click at [394, 39] on link "Co-emprunteur" at bounding box center [411, 40] width 83 height 17
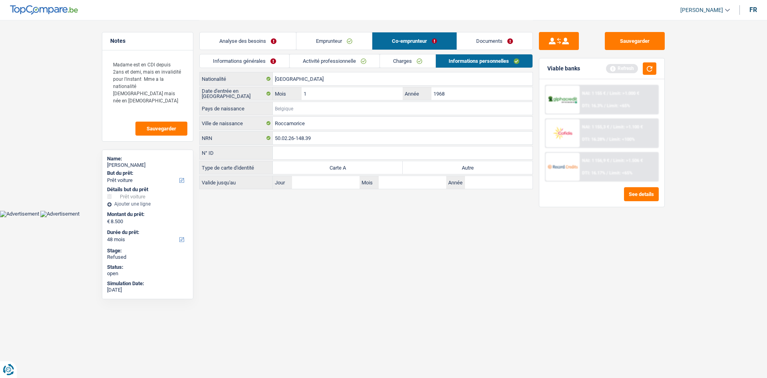
click at [284, 109] on input "Pays de naissance" at bounding box center [403, 108] width 260 height 13
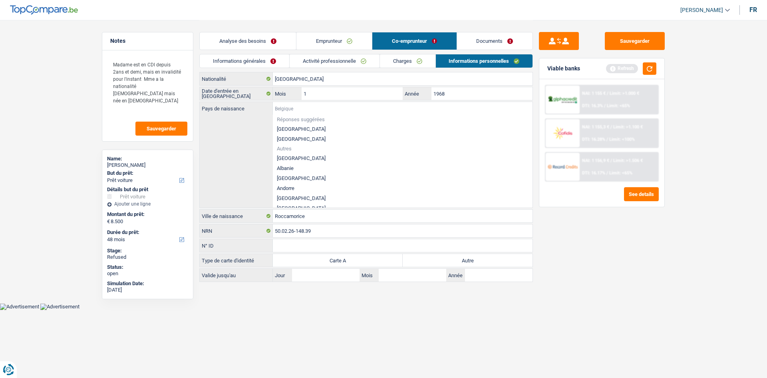
type input "n"
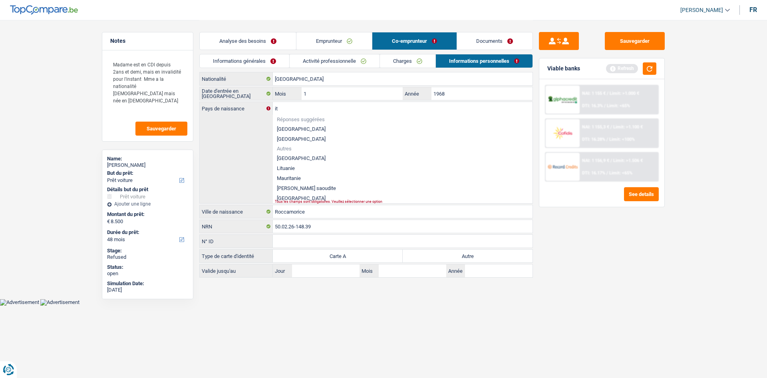
click at [284, 160] on li "[GEOGRAPHIC_DATA]" at bounding box center [403, 158] width 260 height 10
type input "[GEOGRAPHIC_DATA]"
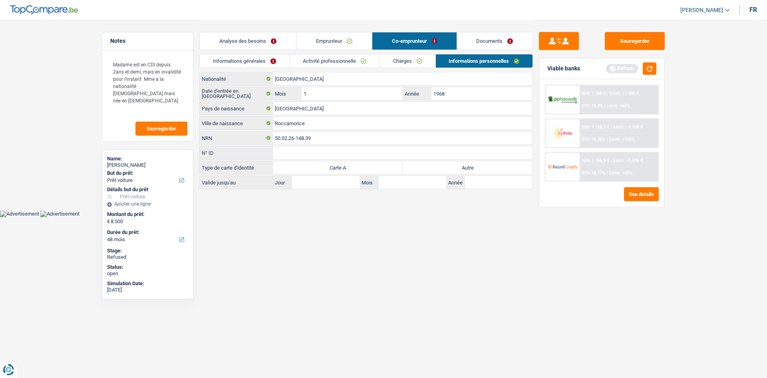
drag, startPoint x: 419, startPoint y: 252, endPoint x: 434, endPoint y: 204, distance: 50.9
click at [419, 217] on html "Vous avez le contrôle de vos données Nous utilisons des cookies, tout comme nos…" at bounding box center [383, 108] width 767 height 217
click at [441, 163] on label "Autre" at bounding box center [468, 167] width 130 height 13
click at [441, 163] on input "Autre" at bounding box center [468, 167] width 130 height 13
radio input "true"
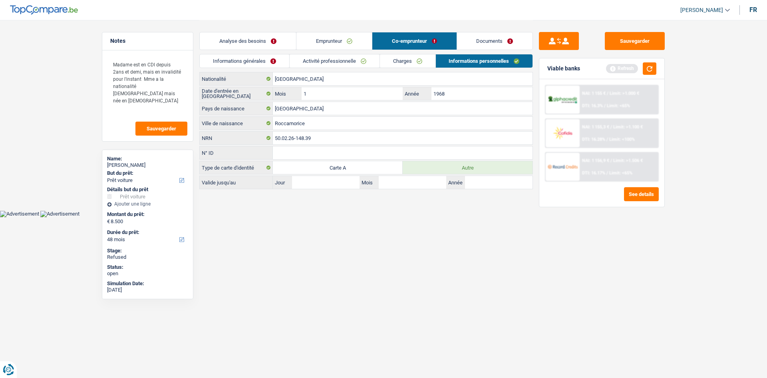
drag, startPoint x: 485, startPoint y: 37, endPoint x: 490, endPoint y: 43, distance: 7.9
click at [485, 37] on link "Documents" at bounding box center [495, 40] width 76 height 17
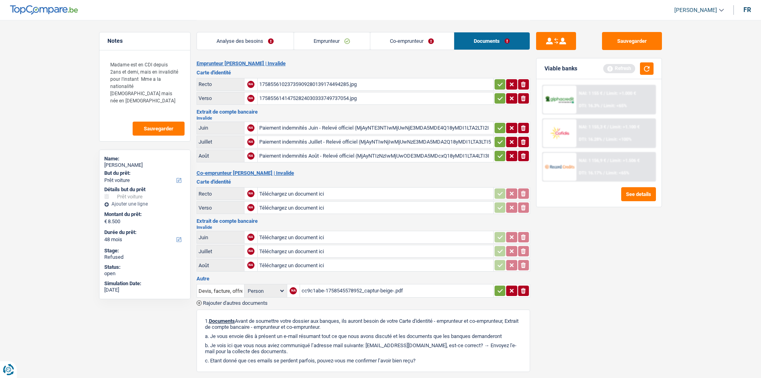
click at [400, 40] on link "Co-emprunteur" at bounding box center [411, 40] width 83 height 17
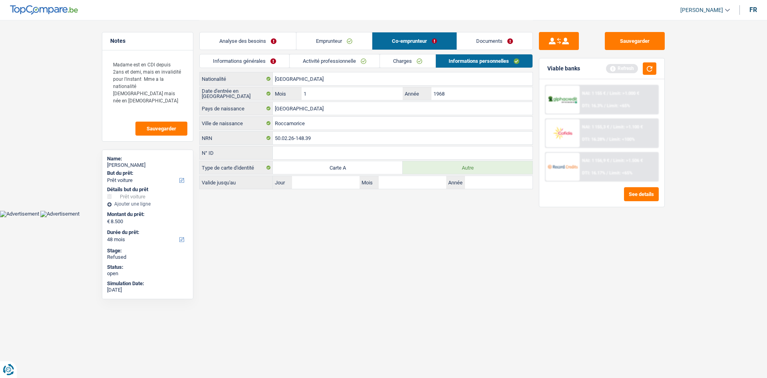
click at [405, 60] on link "Charges" at bounding box center [408, 60] width 56 height 13
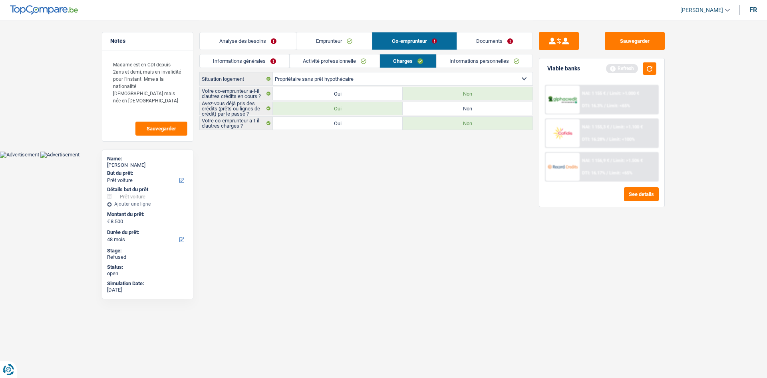
click at [354, 60] on link "Activité professionnelle" at bounding box center [335, 60] width 90 height 13
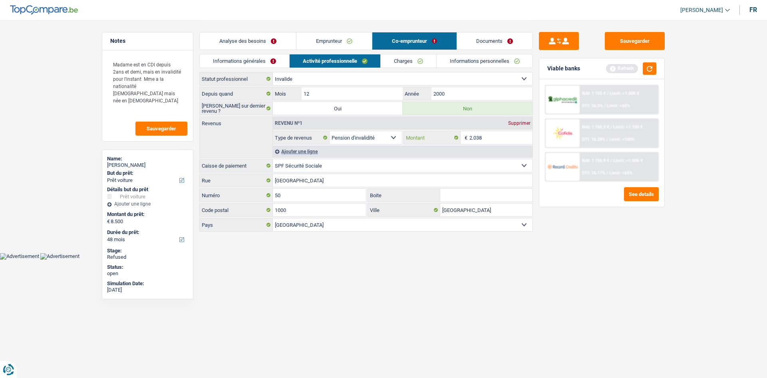
click at [495, 137] on input "2.038" at bounding box center [501, 137] width 64 height 13
click at [487, 135] on input "2.038" at bounding box center [501, 137] width 64 height 13
type input "2"
type input "1.900"
click at [647, 75] on div "Viable banks Refresh" at bounding box center [601, 68] width 125 height 21
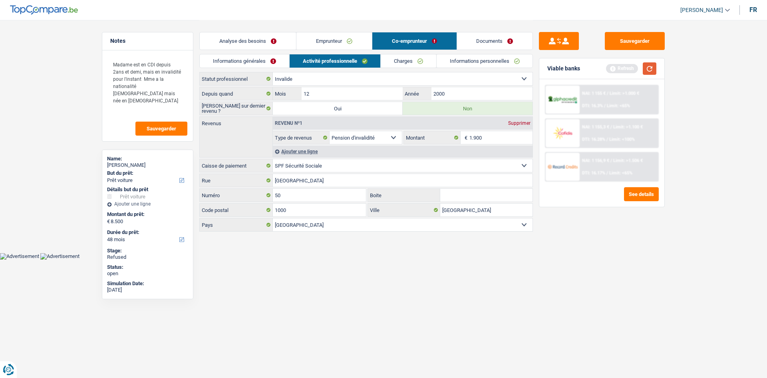
click at [648, 72] on button "button" at bounding box center [650, 68] width 14 height 12
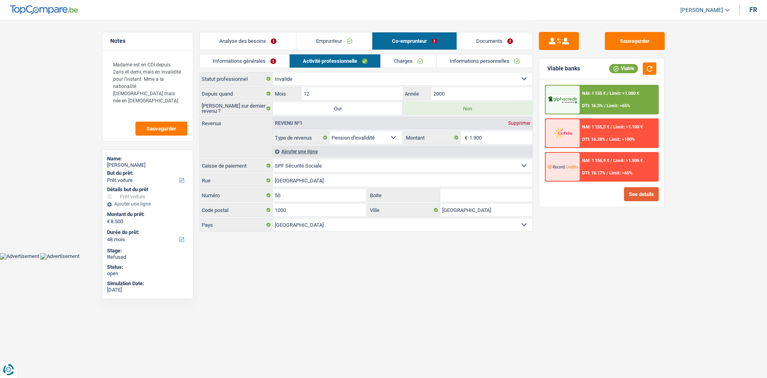
click at [634, 189] on button "See details" at bounding box center [641, 194] width 35 height 14
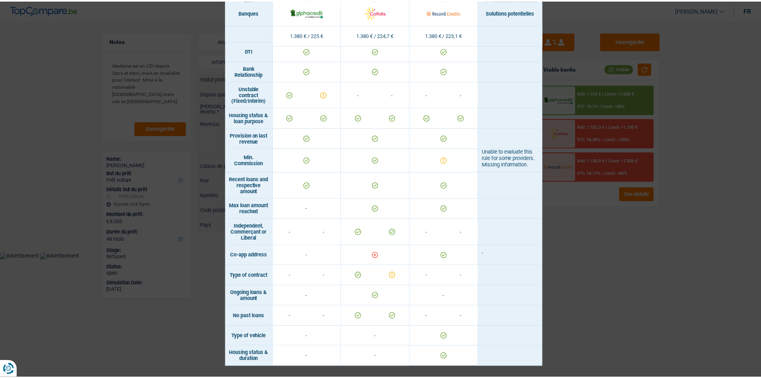
scroll to position [454, 0]
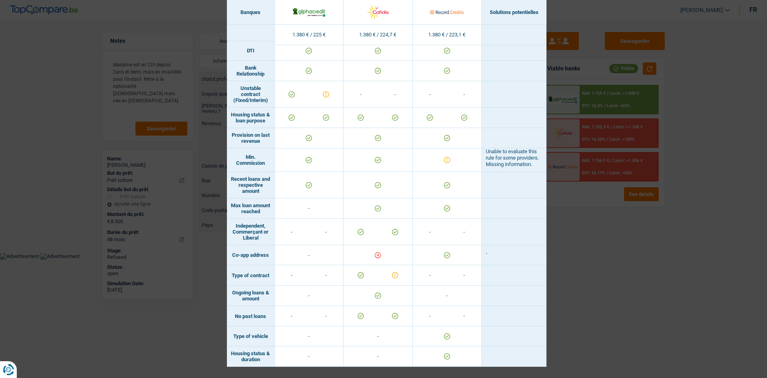
click at [630, 289] on div "Banks conditions × Banques Solutions potentielles Revenus / Charges 1.380 € / 2…" at bounding box center [383, 189] width 767 height 378
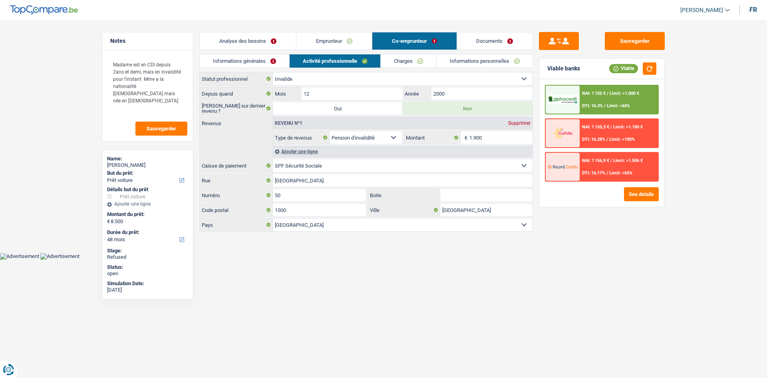
click at [475, 259] on html "Vous avez le contrôle de vos données Nous utilisons des cookies, tout comme nos…" at bounding box center [383, 129] width 767 height 259
click at [346, 40] on link "Emprunteur" at bounding box center [334, 40] width 76 height 17
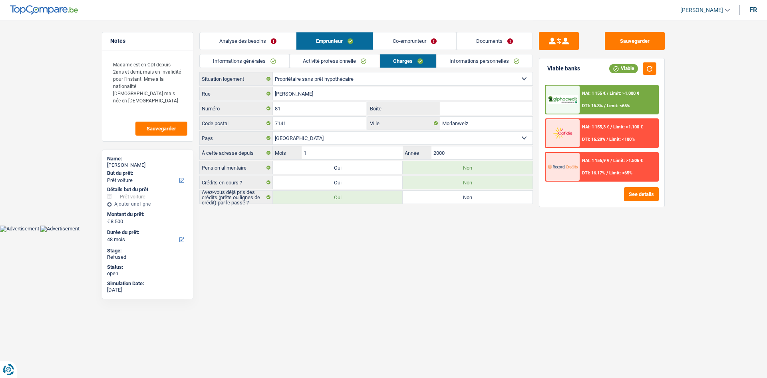
click at [262, 41] on link "Analyse des besoins" at bounding box center [248, 40] width 96 height 17
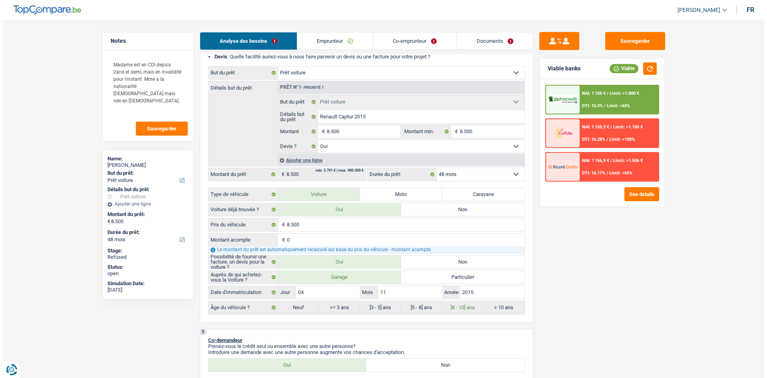
scroll to position [108, 0]
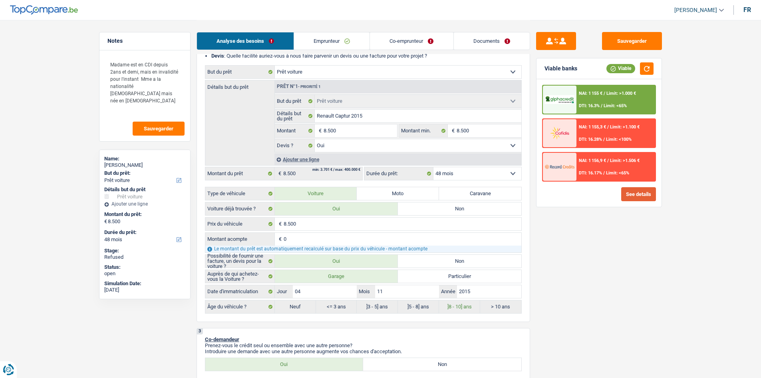
click at [638, 195] on button "See details" at bounding box center [638, 194] width 35 height 14
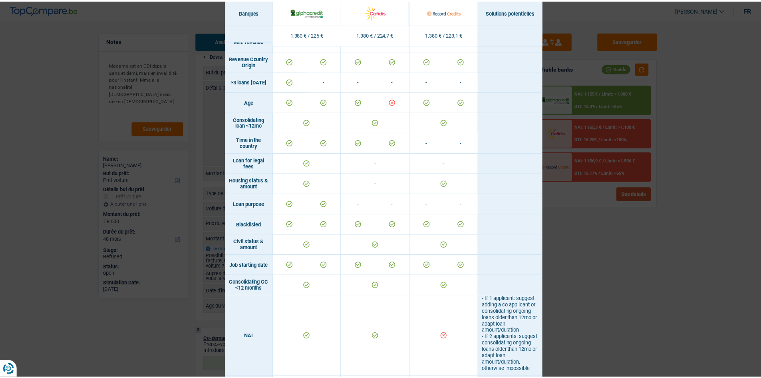
scroll to position [110, 0]
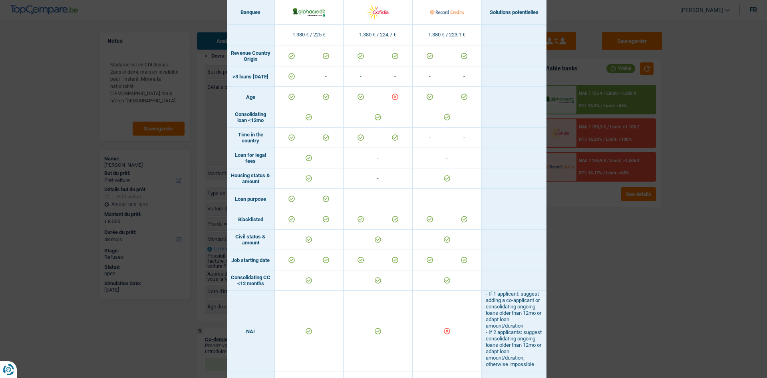
click at [670, 243] on div "Banks conditions × Banques Solutions potentielles Revenus / Charges 1.380 € / 2…" at bounding box center [383, 189] width 767 height 378
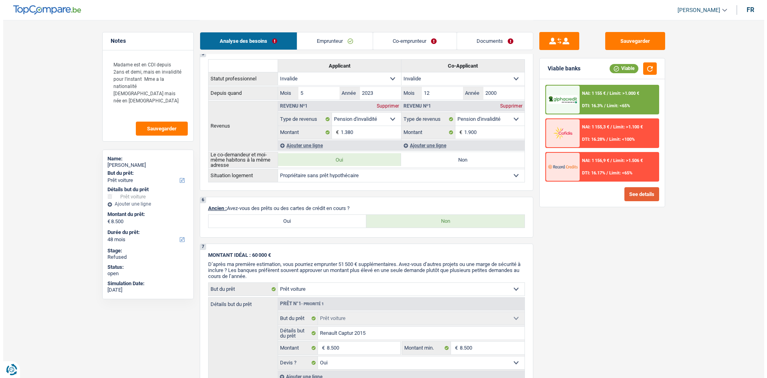
scroll to position [378, 0]
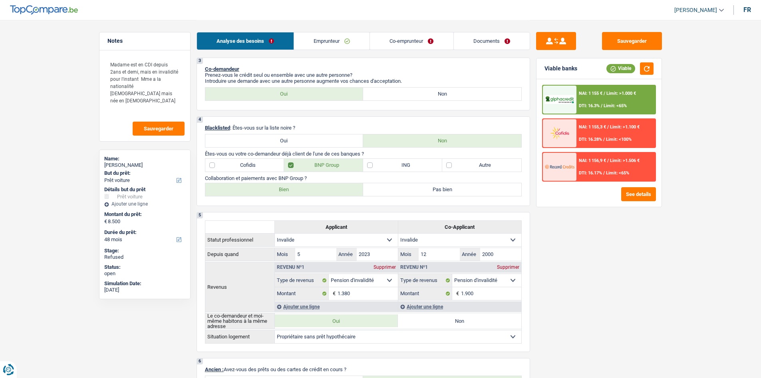
click at [400, 162] on label "ING" at bounding box center [402, 165] width 79 height 13
click at [400, 162] on input "ING" at bounding box center [402, 165] width 79 height 13
checkbox input "true"
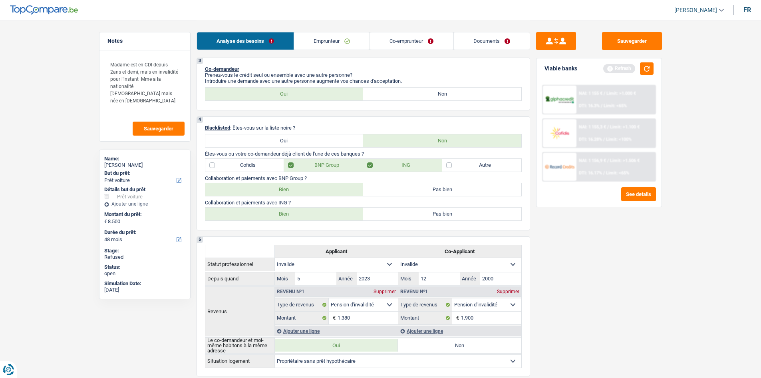
click at [287, 217] on label "Bien" at bounding box center [284, 213] width 158 height 13
click at [287, 217] on input "Bien" at bounding box center [284, 213] width 158 height 13
radio input "true"
click at [644, 68] on button "button" at bounding box center [647, 68] width 14 height 12
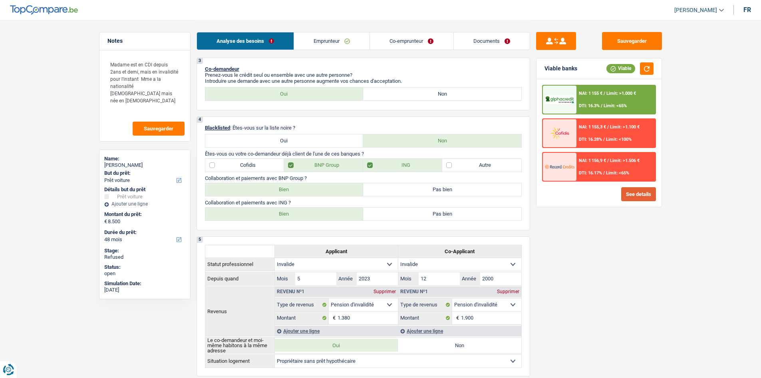
click at [636, 192] on button "See details" at bounding box center [638, 194] width 35 height 14
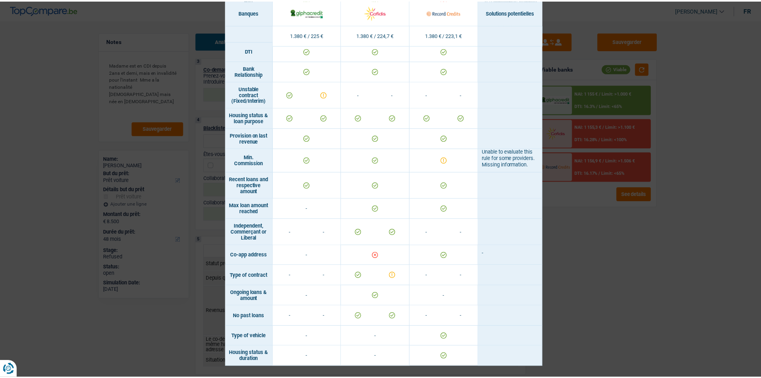
scroll to position [453, 0]
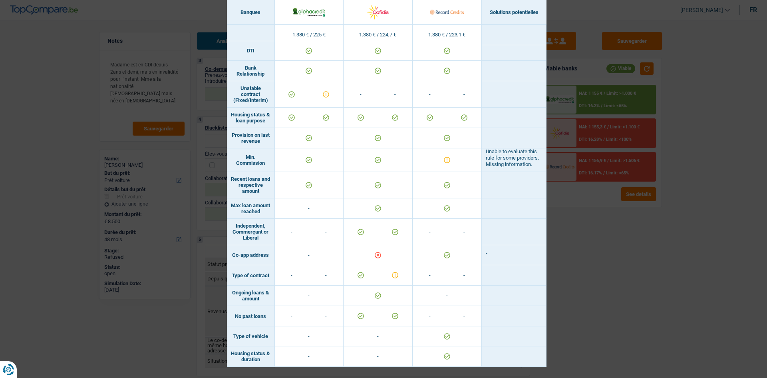
click at [666, 314] on div "Banks conditions × Banques Solutions potentielles Revenus / Charges 1.380 € / 2…" at bounding box center [383, 189] width 767 height 378
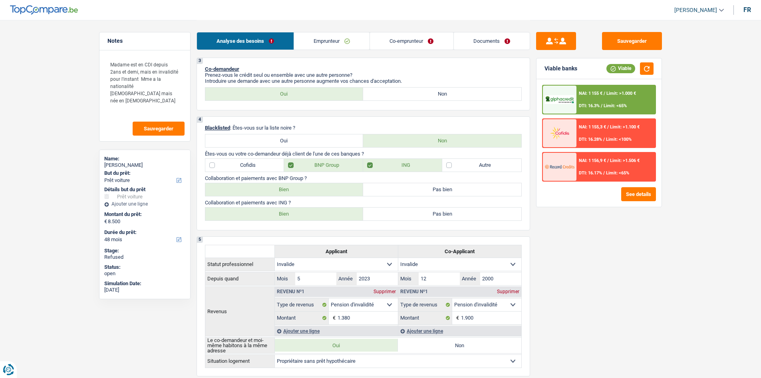
click at [402, 167] on label "ING" at bounding box center [402, 165] width 79 height 13
click at [402, 167] on input "ING" at bounding box center [402, 165] width 79 height 13
checkbox input "false"
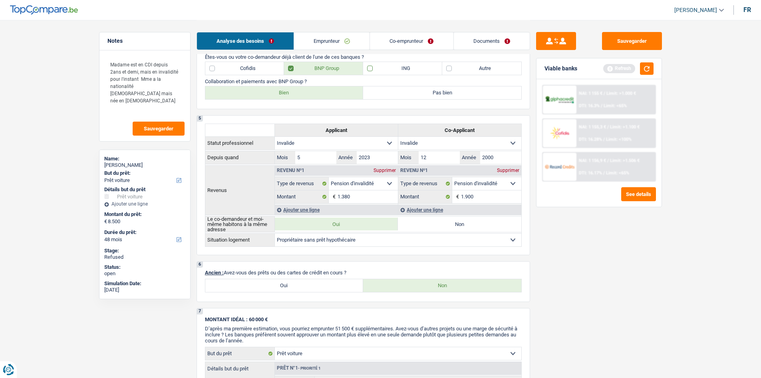
scroll to position [475, 0]
click at [646, 68] on button "button" at bounding box center [647, 68] width 14 height 12
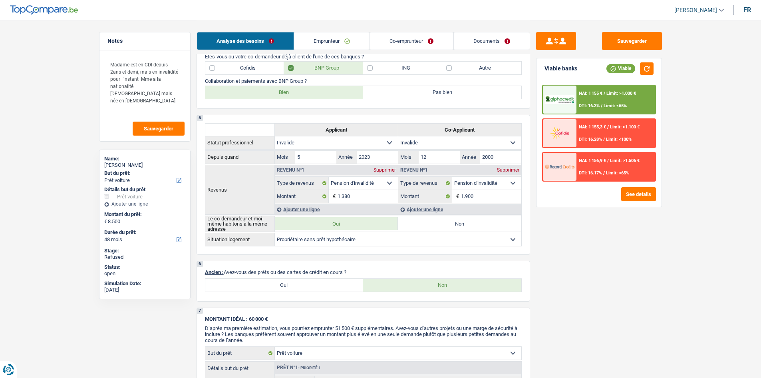
click at [649, 99] on div "NAI: 1 155 € / Limit: >1.000 € DTI: 16.3% / Limit: <65%" at bounding box center [616, 99] width 79 height 28
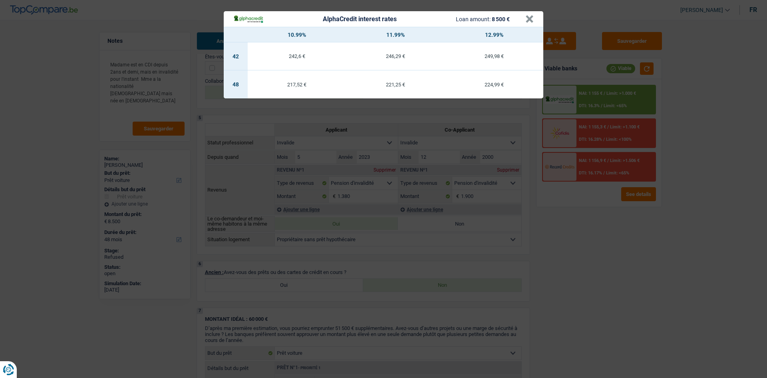
click at [720, 199] on div "AlphaCredit interest rates Loan amount: 8 500 € × 10.99% 11.99% 12.99% 42 242,6…" at bounding box center [383, 189] width 767 height 378
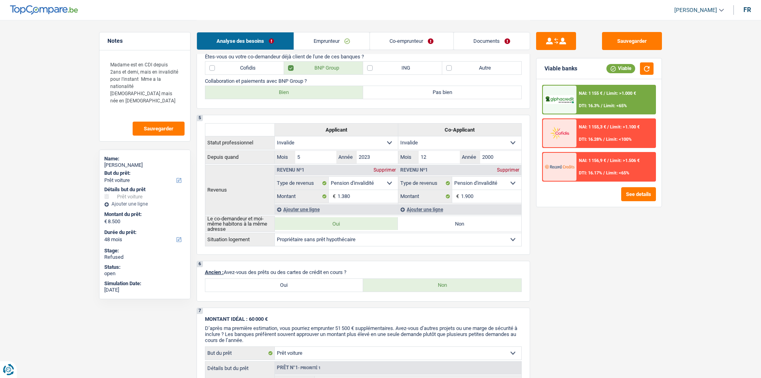
click at [634, 166] on div "NAI: 1 156,9 € / Limit: >1.506 € DTI: 16.17% / Limit: <65%" at bounding box center [616, 167] width 79 height 28
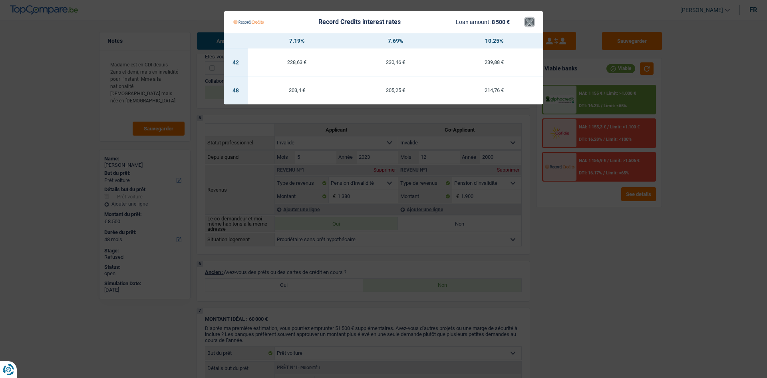
click at [528, 19] on button "×" at bounding box center [529, 22] width 8 height 8
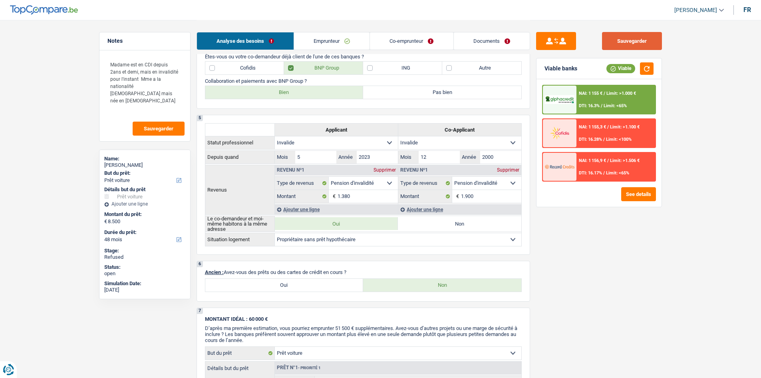
click at [632, 42] on button "Sauvegarder" at bounding box center [632, 41] width 60 height 18
click at [395, 32] on link "Co-emprunteur" at bounding box center [411, 40] width 83 height 17
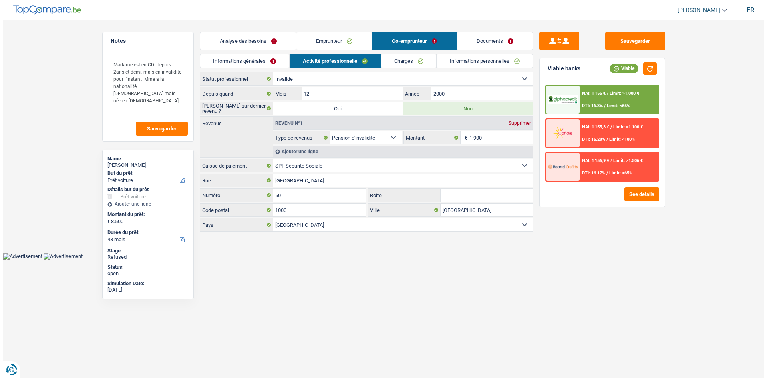
scroll to position [0, 0]
click at [155, 125] on button "Sauvegarder" at bounding box center [161, 128] width 52 height 14
click at [616, 38] on button "Sauvegarder" at bounding box center [635, 41] width 60 height 18
